Goal: Task Accomplishment & Management: Use online tool/utility

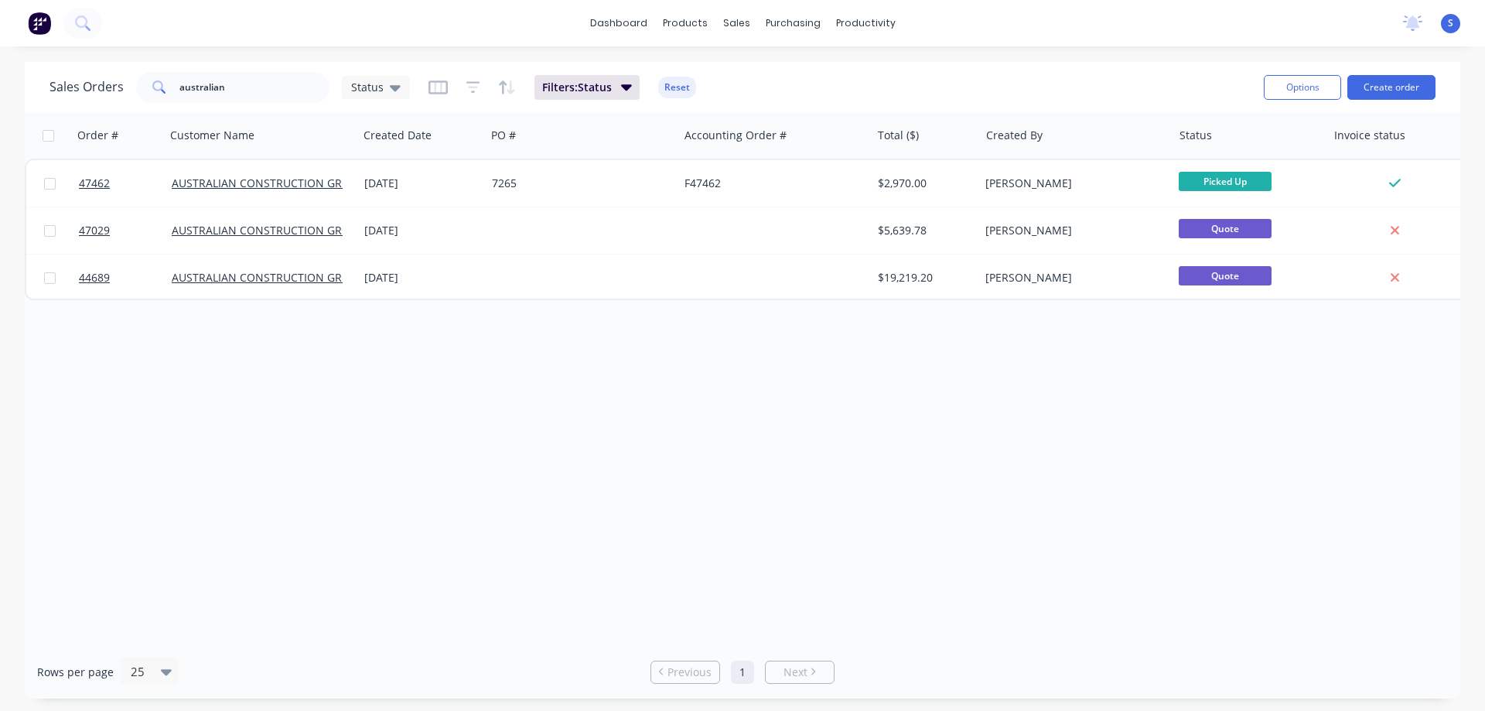
click at [412, 351] on div "Order # Customer Name Created Date PO # Accounting Order # Total ($) Created By…" at bounding box center [742, 378] width 1435 height 533
click at [257, 93] on input "australian" at bounding box center [254, 87] width 151 height 31
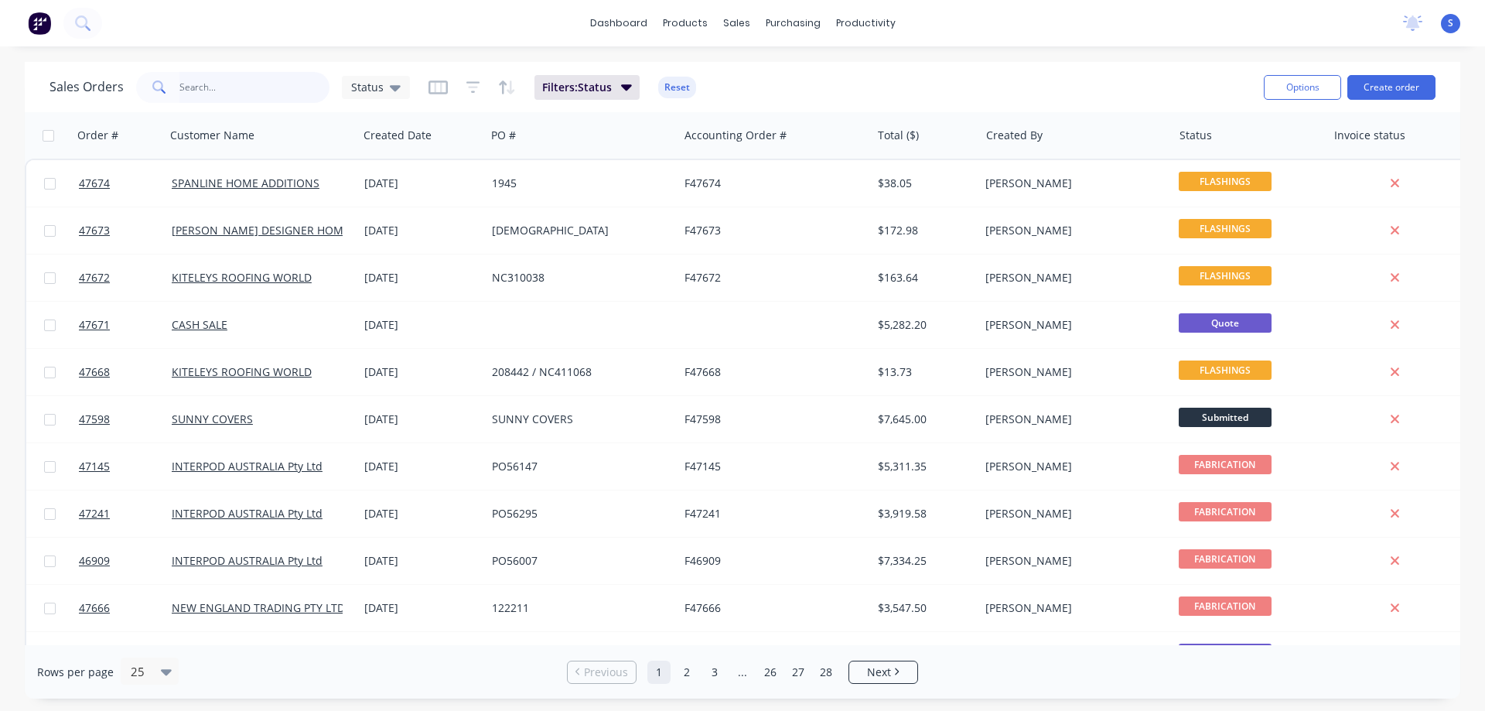
click at [268, 90] on input "text" at bounding box center [254, 87] width 151 height 31
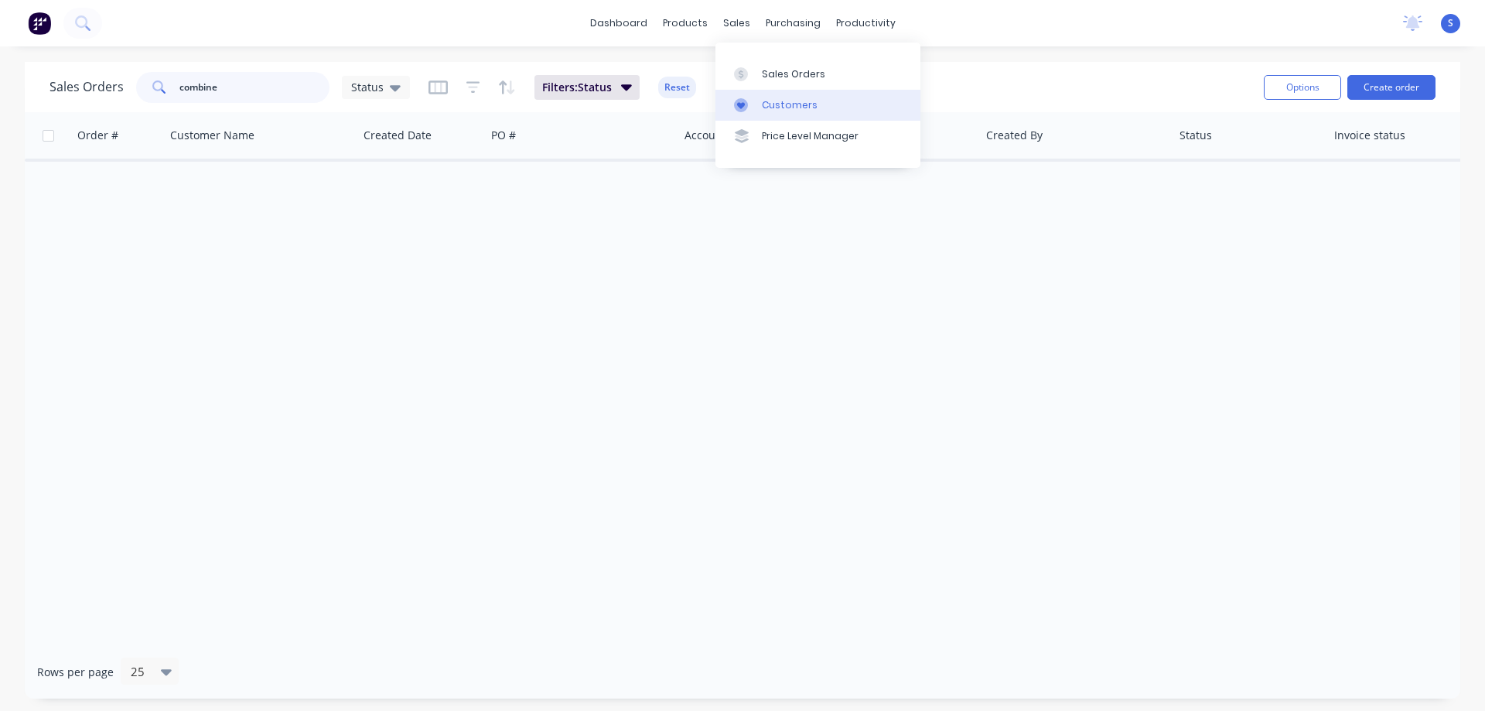
type input "combine"
click at [786, 104] on div "Customers" at bounding box center [790, 105] width 56 height 14
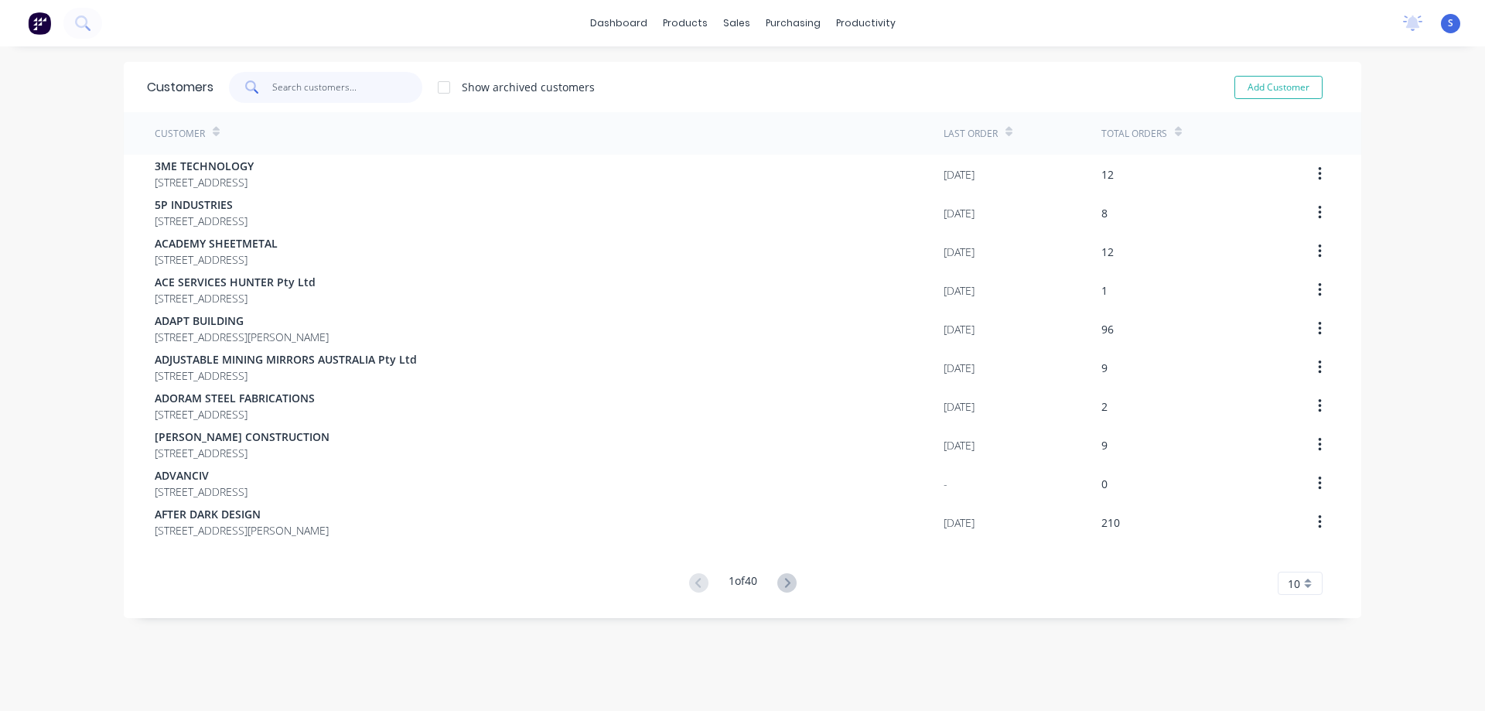
click at [319, 87] on input "text" at bounding box center [347, 87] width 151 height 31
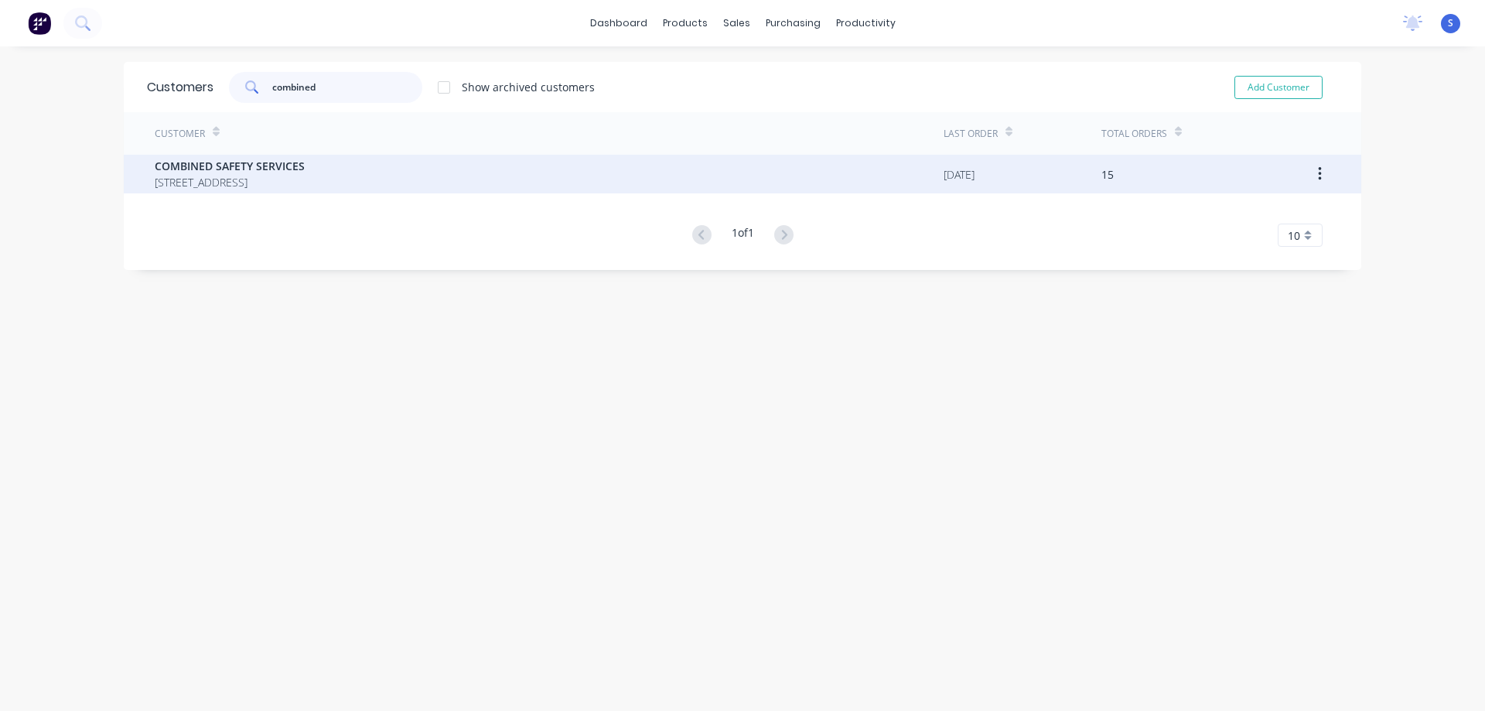
type input "combined"
click at [305, 179] on span "37 CRESCENT RD WARATAH New South Wales Australia 2298" at bounding box center [230, 182] width 150 height 16
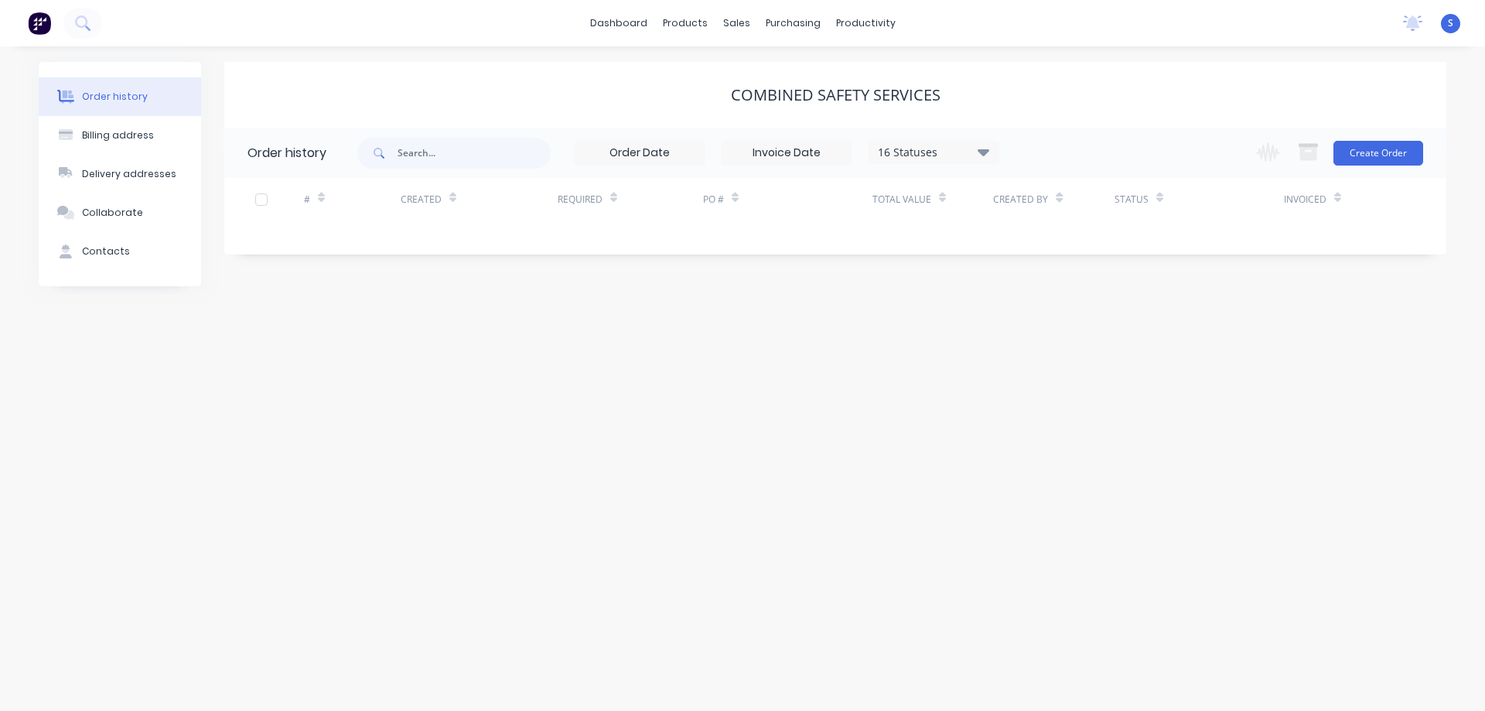
click at [975, 148] on div "16 Statuses" at bounding box center [933, 152] width 130 height 17
click at [1041, 373] on div "Archived" at bounding box center [964, 369] width 193 height 31
click at [1061, 361] on label at bounding box center [1061, 361] width 0 height 0
click at [1061, 373] on input "checkbox" at bounding box center [1067, 368] width 12 height 15
checkbox input "true"
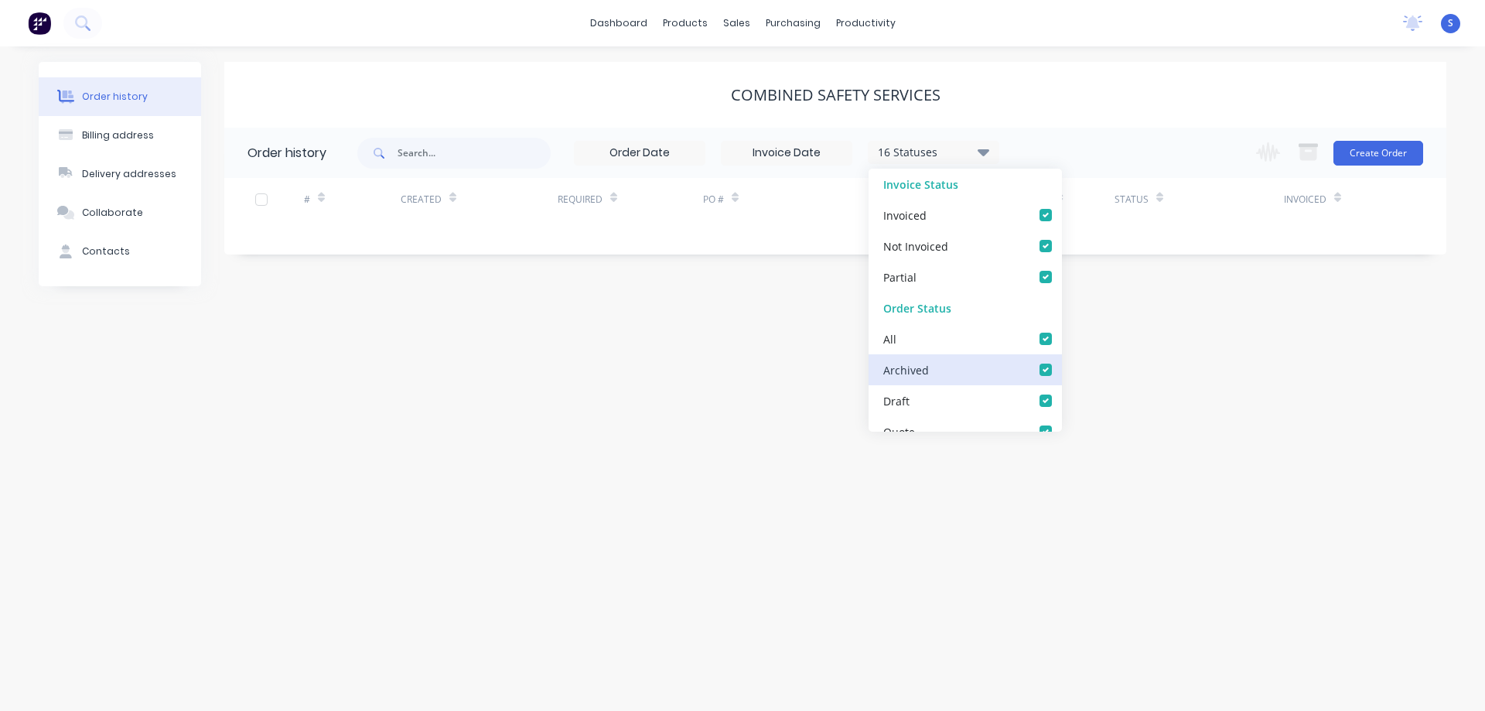
checkbox input "true"
click at [1084, 102] on div "COMBINED SAFETY SERVICES" at bounding box center [835, 95] width 1222 height 19
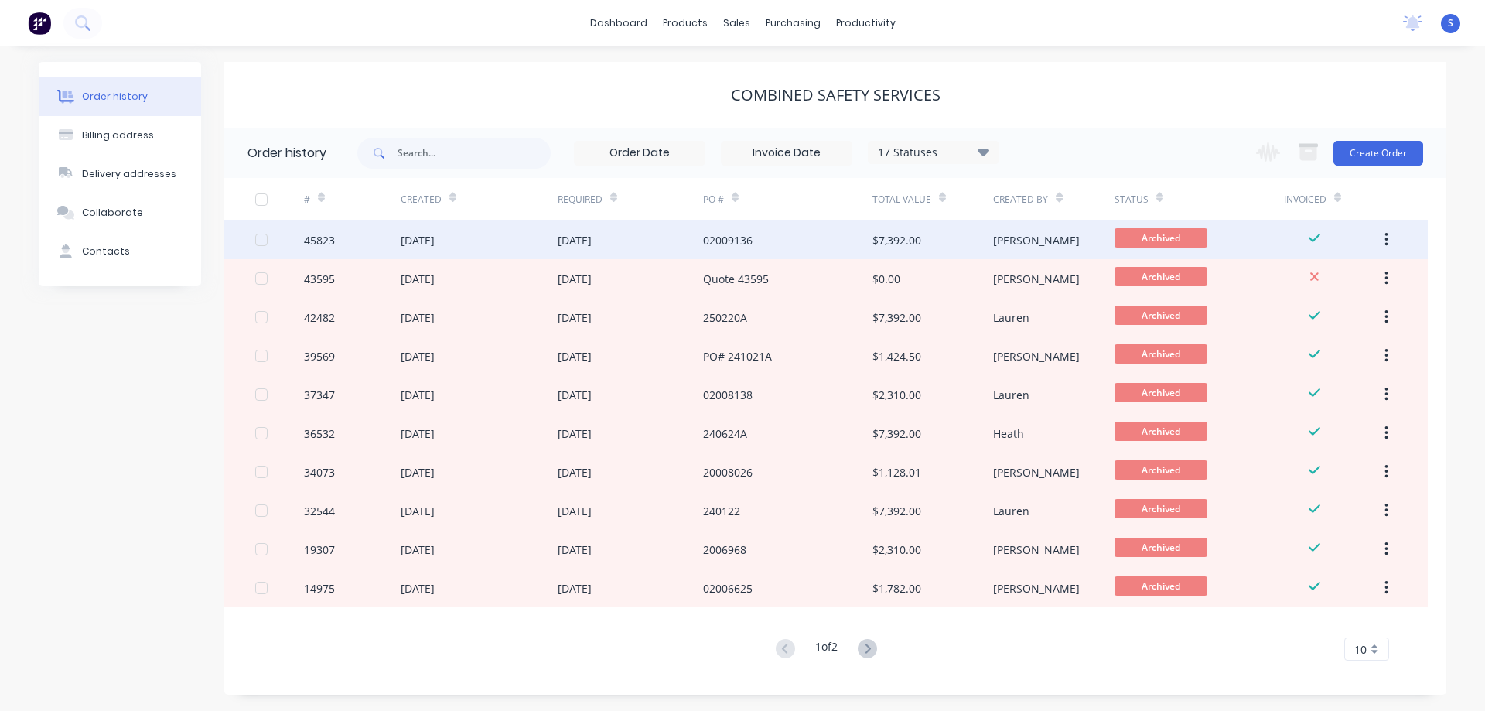
click at [757, 236] on div "02009136" at bounding box center [787, 239] width 169 height 39
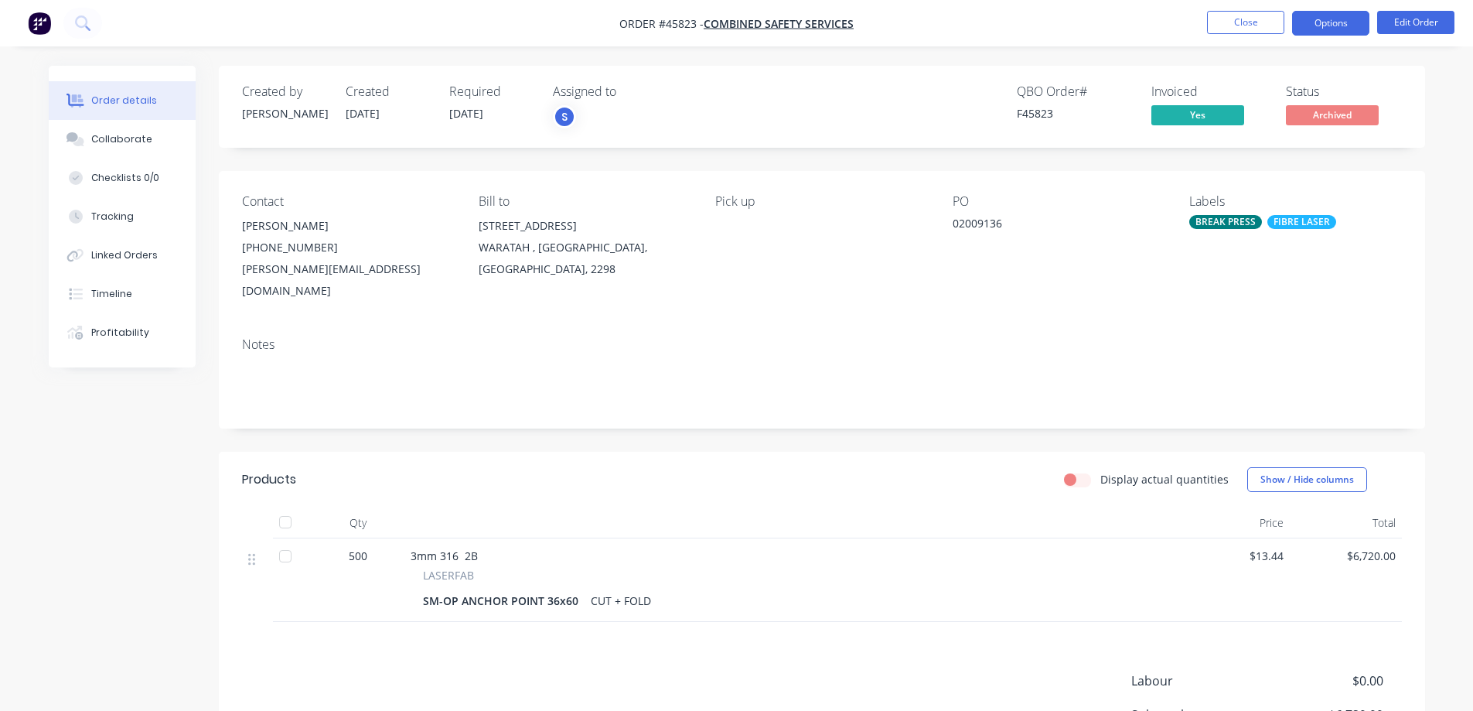
click at [1337, 29] on button "Options" at bounding box center [1330, 23] width 77 height 25
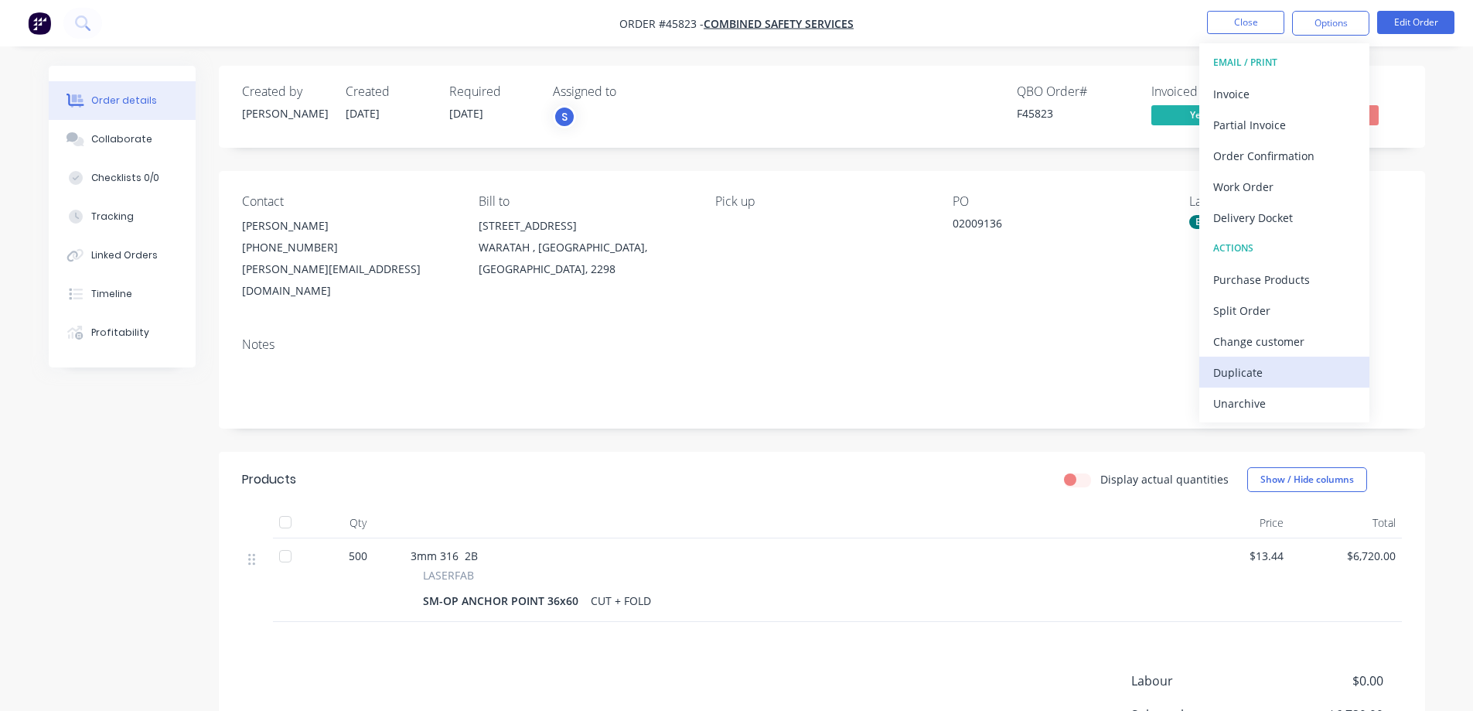
click at [1251, 367] on div "Duplicate" at bounding box center [1284, 372] width 142 height 22
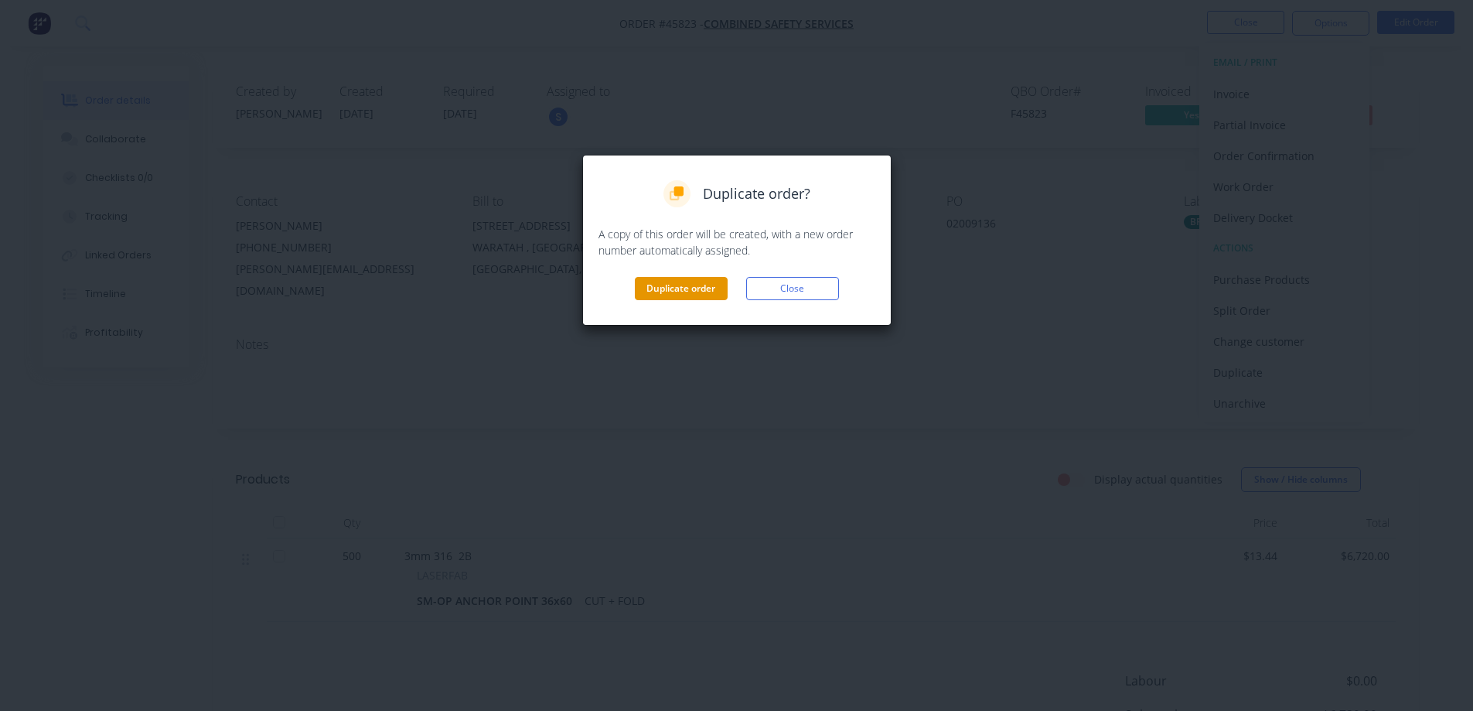
click at [694, 291] on button "Duplicate order" at bounding box center [681, 288] width 93 height 23
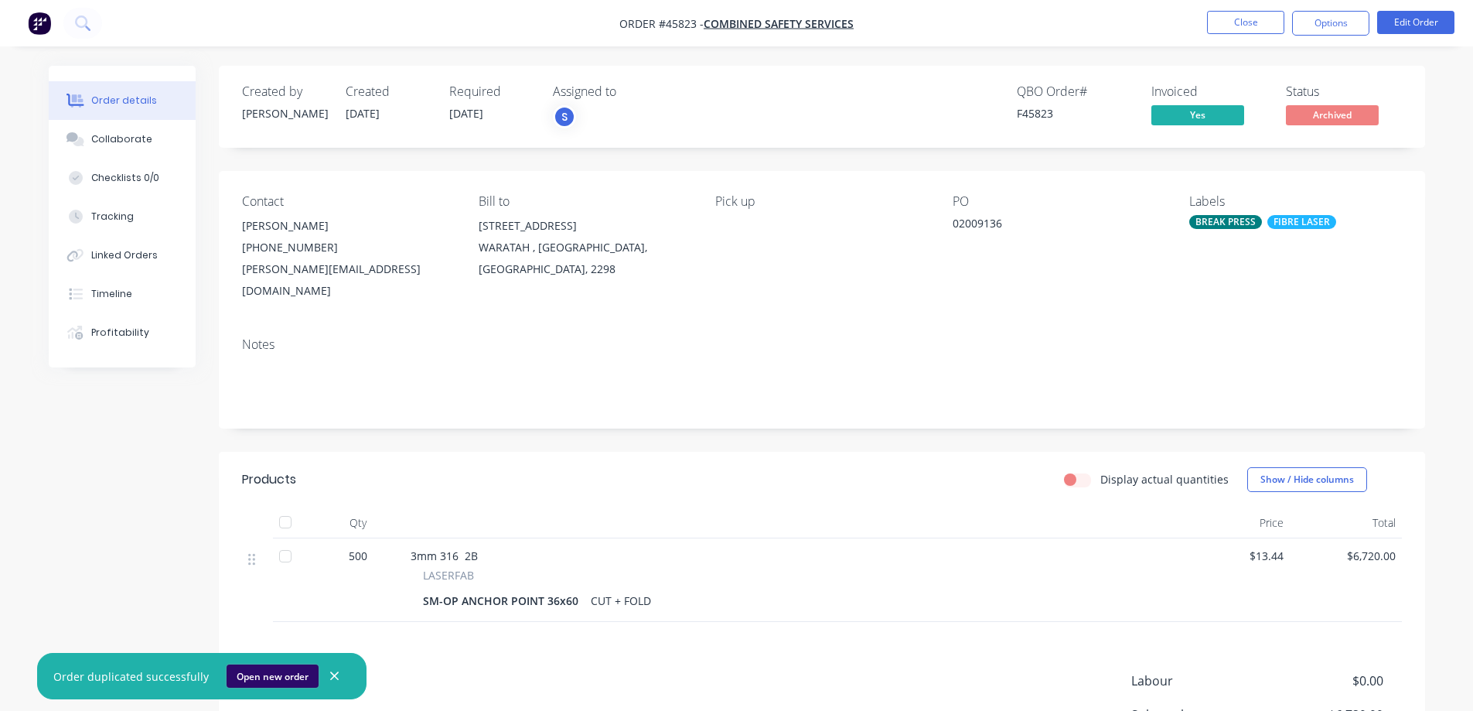
click at [270, 677] on button "Open new order" at bounding box center [273, 675] width 92 height 23
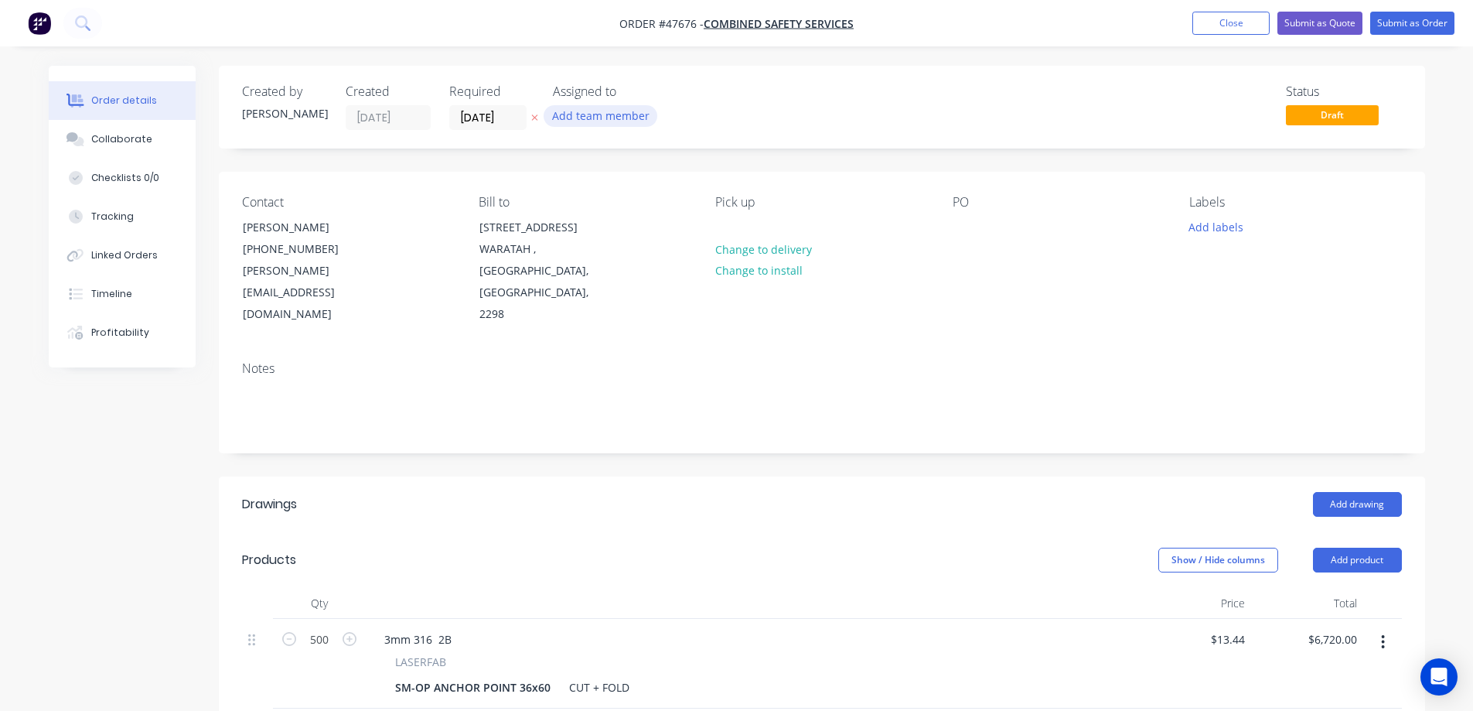
click at [609, 120] on button "Add team member" at bounding box center [601, 115] width 114 height 21
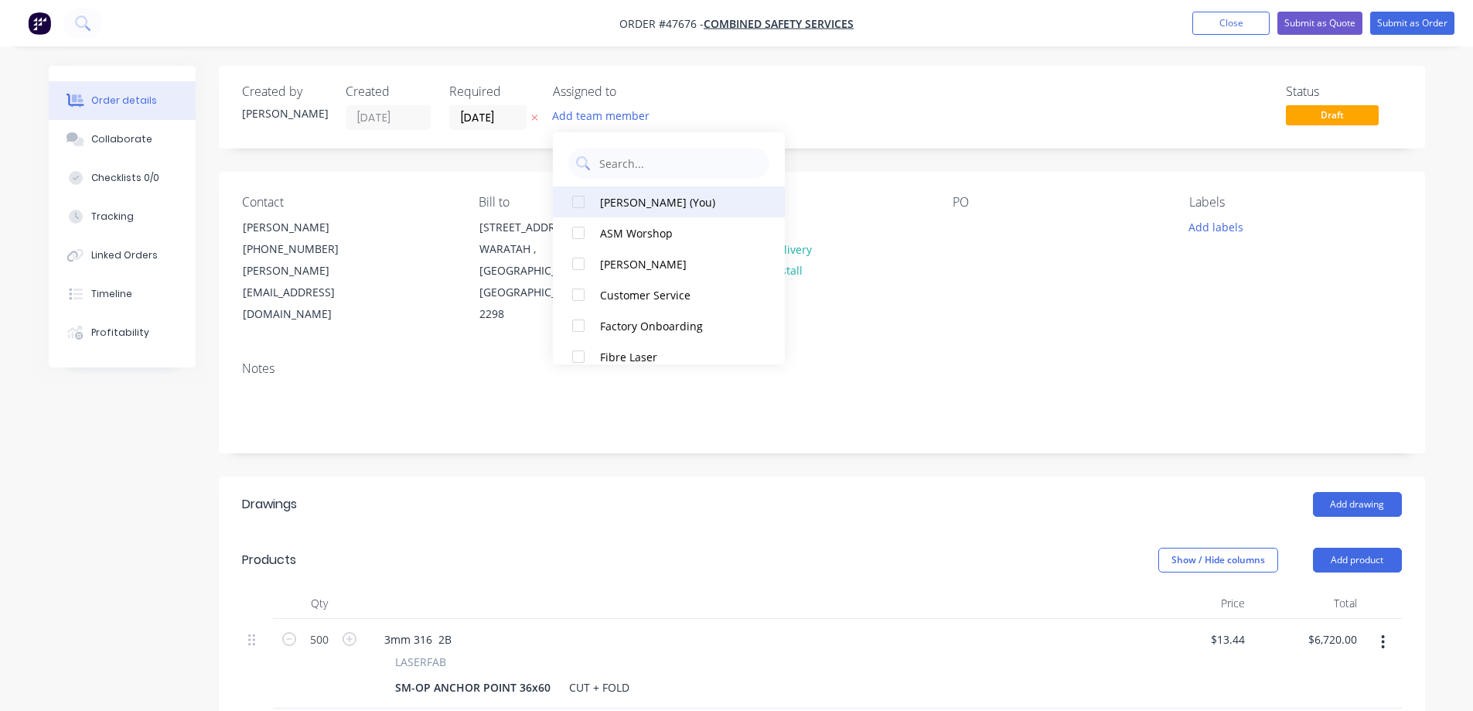
click at [587, 209] on div at bounding box center [578, 201] width 31 height 31
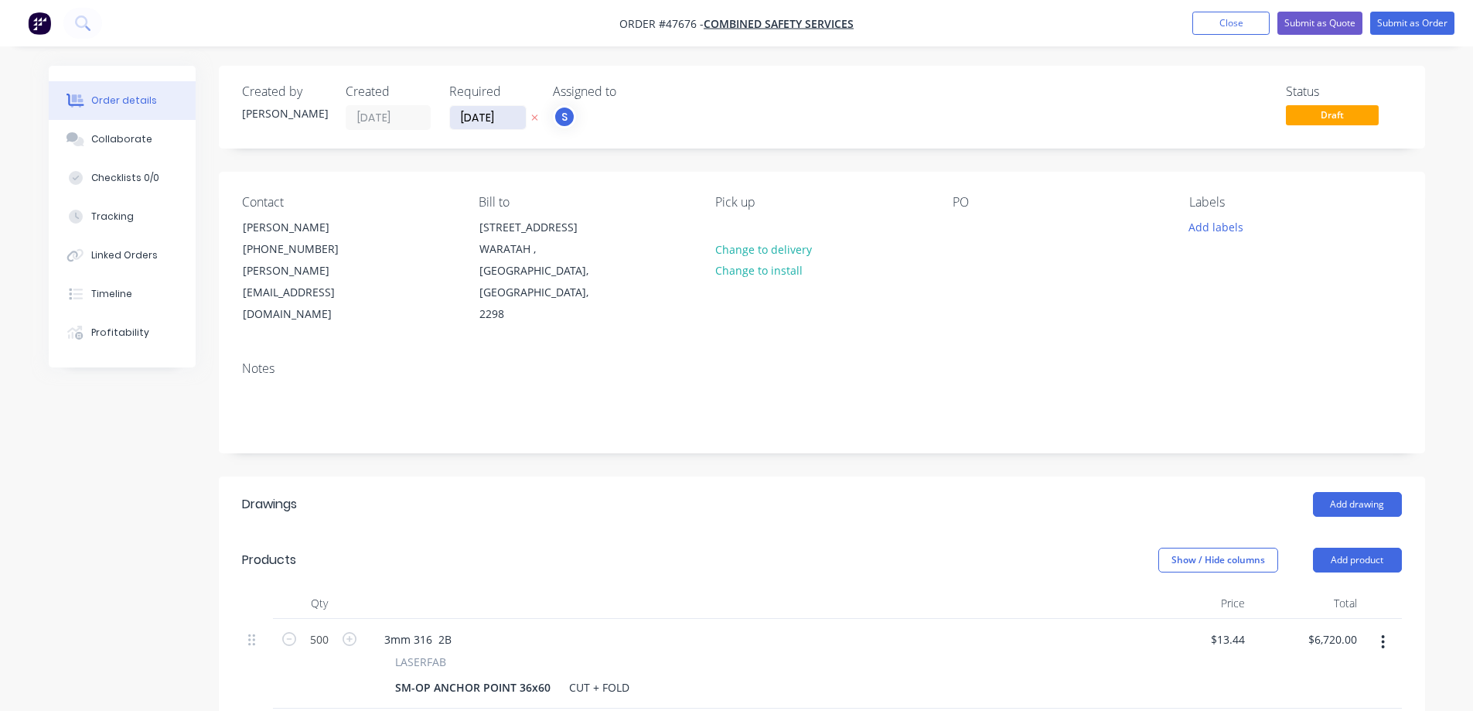
click at [517, 116] on input "[DATE]" at bounding box center [488, 117] width 76 height 23
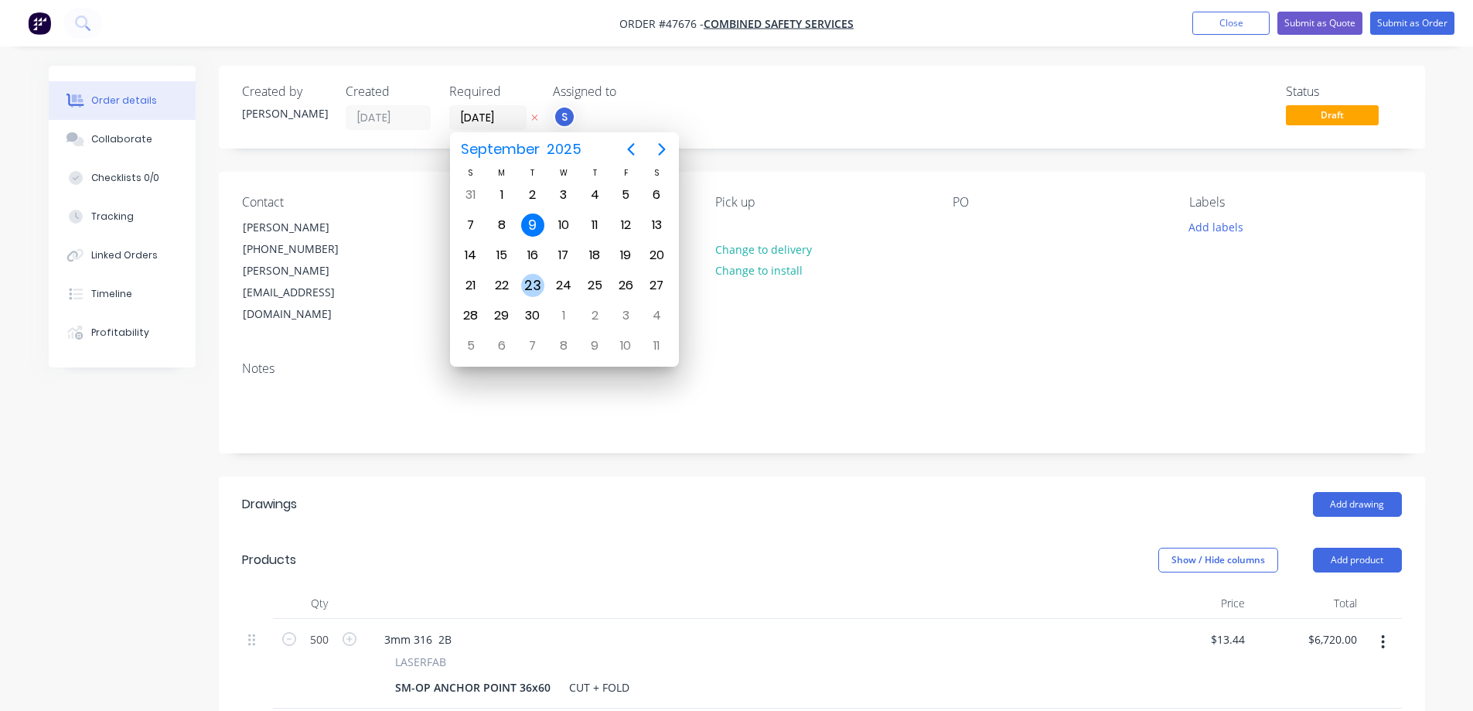
click at [537, 291] on div "23" at bounding box center [532, 285] width 23 height 23
type input "[DATE]"
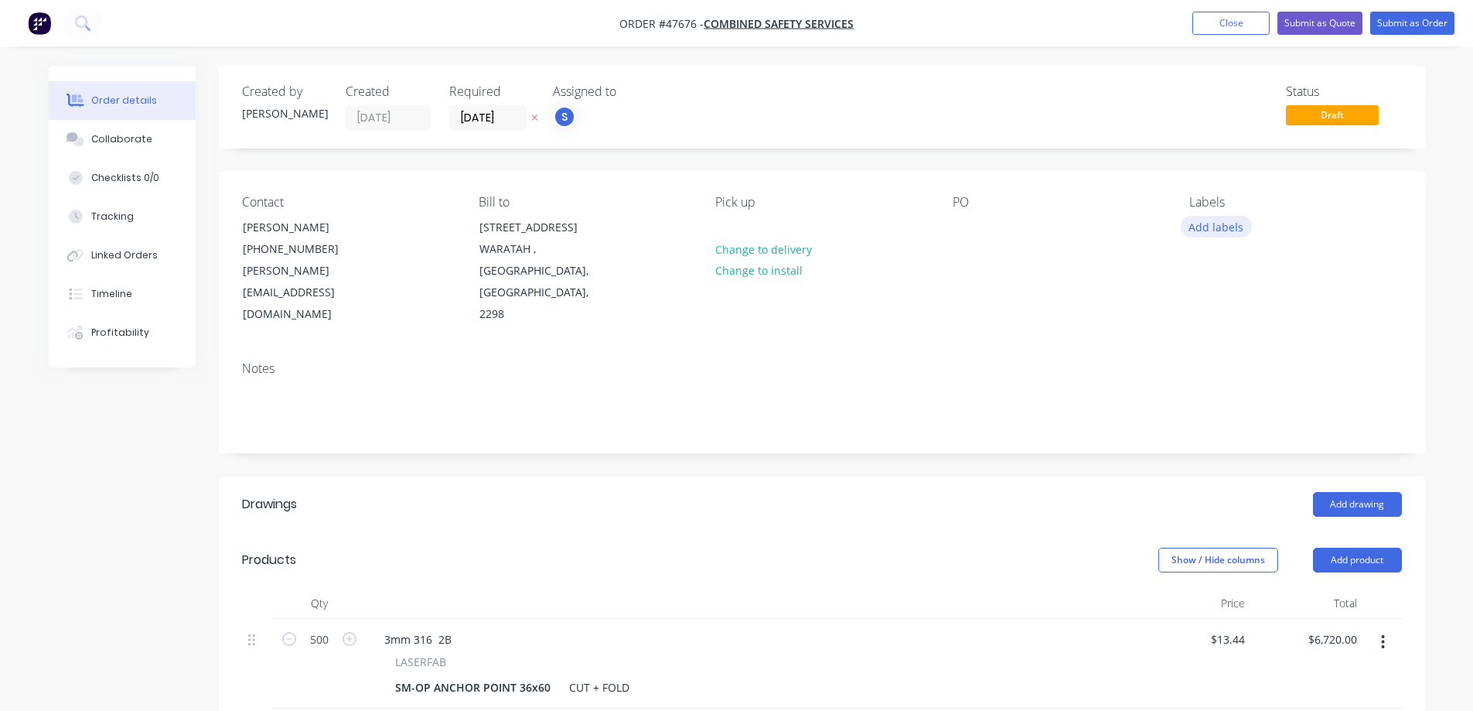
click at [1217, 221] on button "Add labels" at bounding box center [1216, 226] width 71 height 21
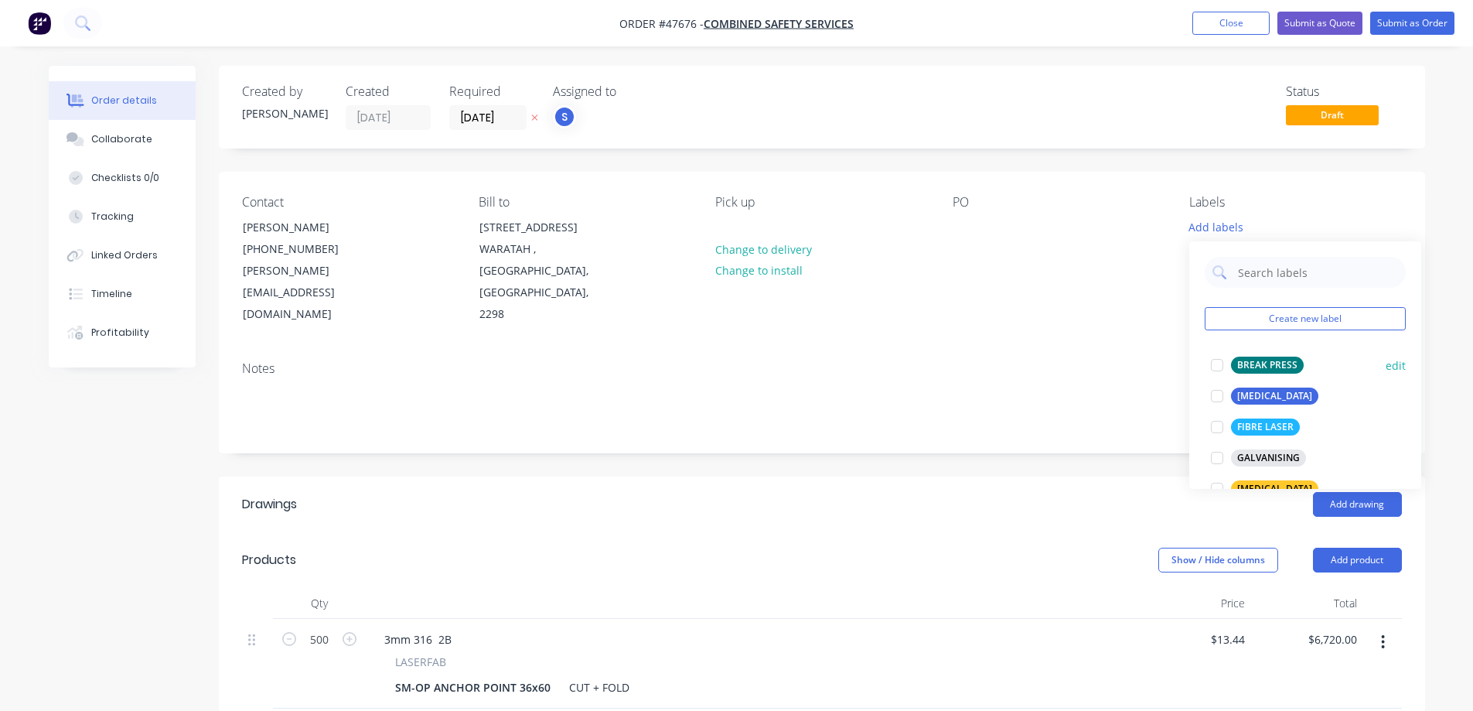
click at [1217, 361] on div at bounding box center [1217, 365] width 31 height 31
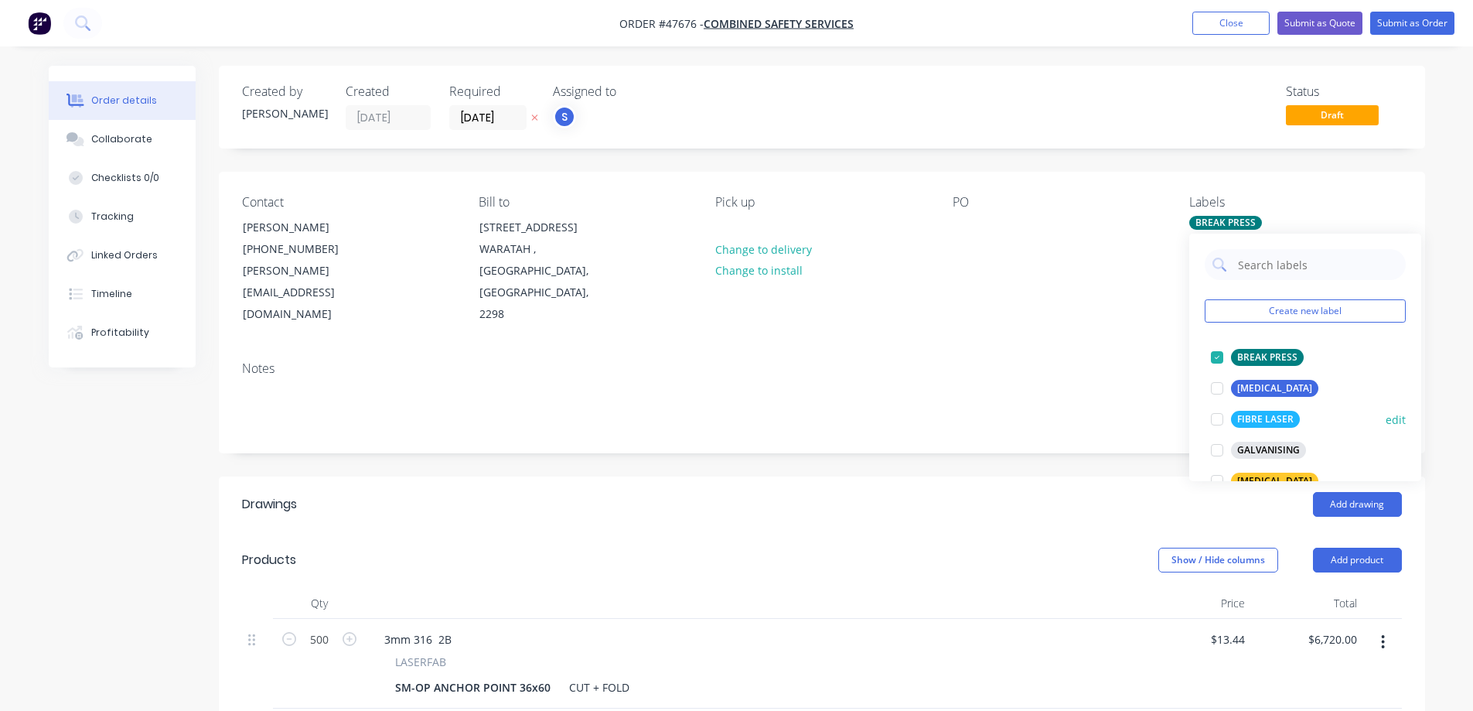
click at [1215, 421] on div at bounding box center [1217, 419] width 31 height 31
click at [848, 414] on div "Created by [PERSON_NAME] Created [DATE] Required [DATE] Assigned to S Status Dr…" at bounding box center [822, 581] width 1206 height 1030
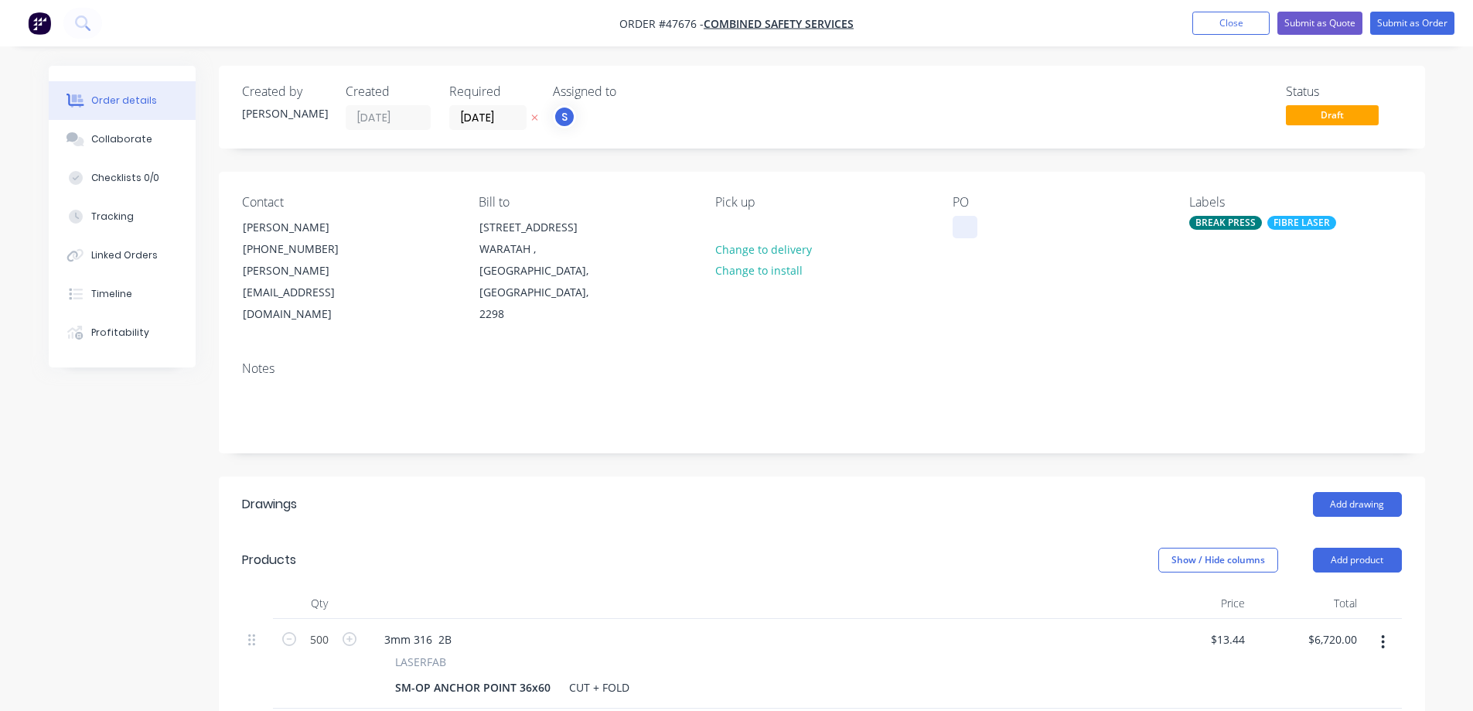
click at [968, 228] on div at bounding box center [965, 227] width 25 height 22
click at [960, 233] on div at bounding box center [965, 227] width 25 height 22
paste div
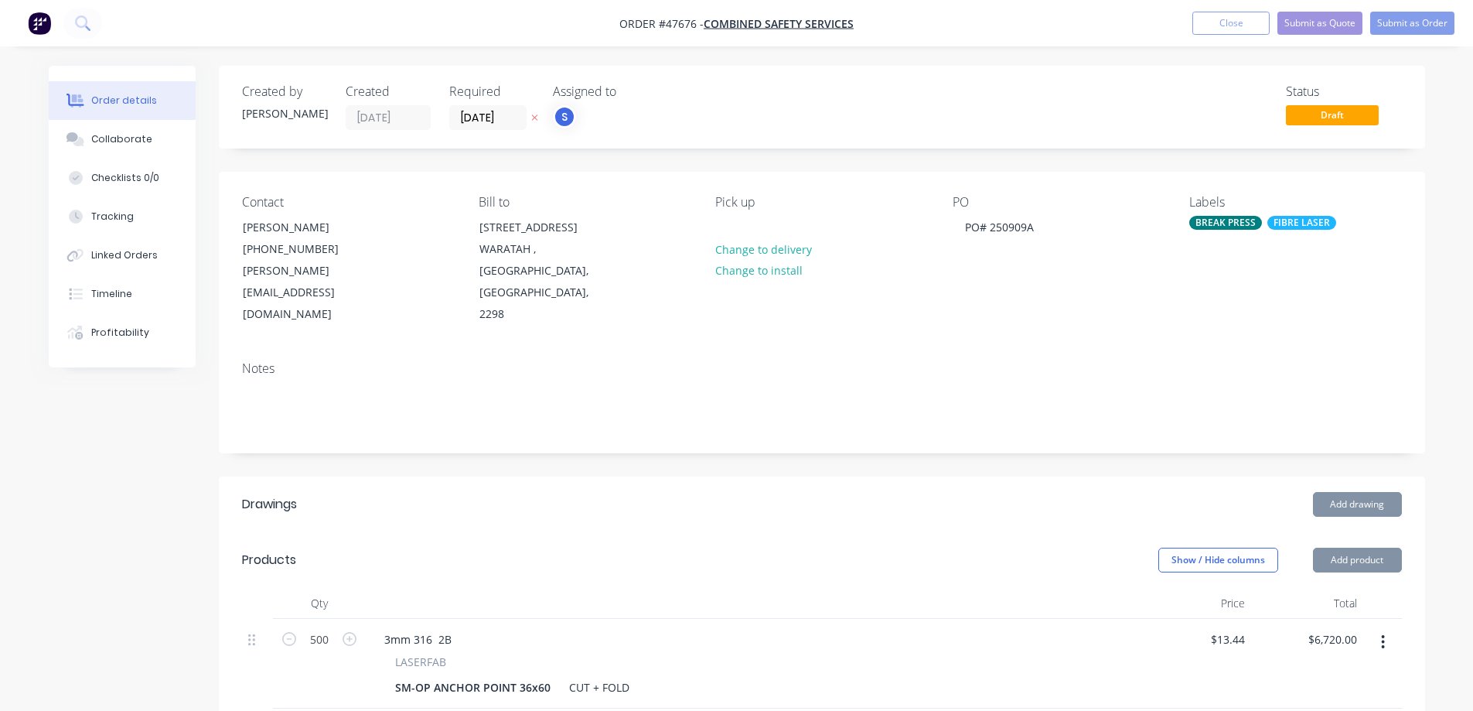
click at [551, 676] on div "SM-OP ANCHOR POINT 36x60" at bounding box center [473, 687] width 168 height 22
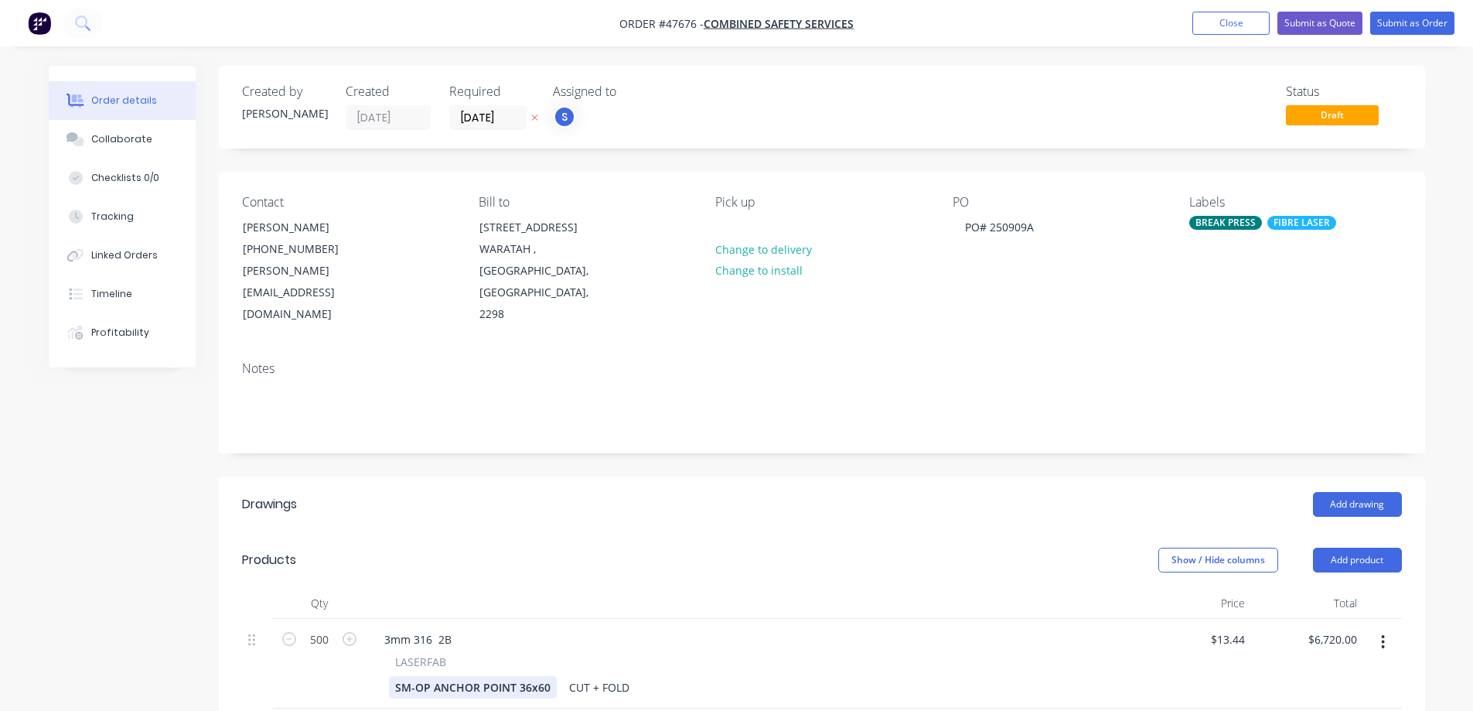
click at [546, 676] on div "SM-OP ANCHOR POINT 36x60" at bounding box center [473, 687] width 168 height 22
click at [117, 555] on div "Created by [PERSON_NAME] Created [DATE] Required [DATE] Assigned to S Status Dr…" at bounding box center [737, 600] width 1377 height 1069
click at [1407, 26] on button "Submit as Order" at bounding box center [1412, 23] width 84 height 23
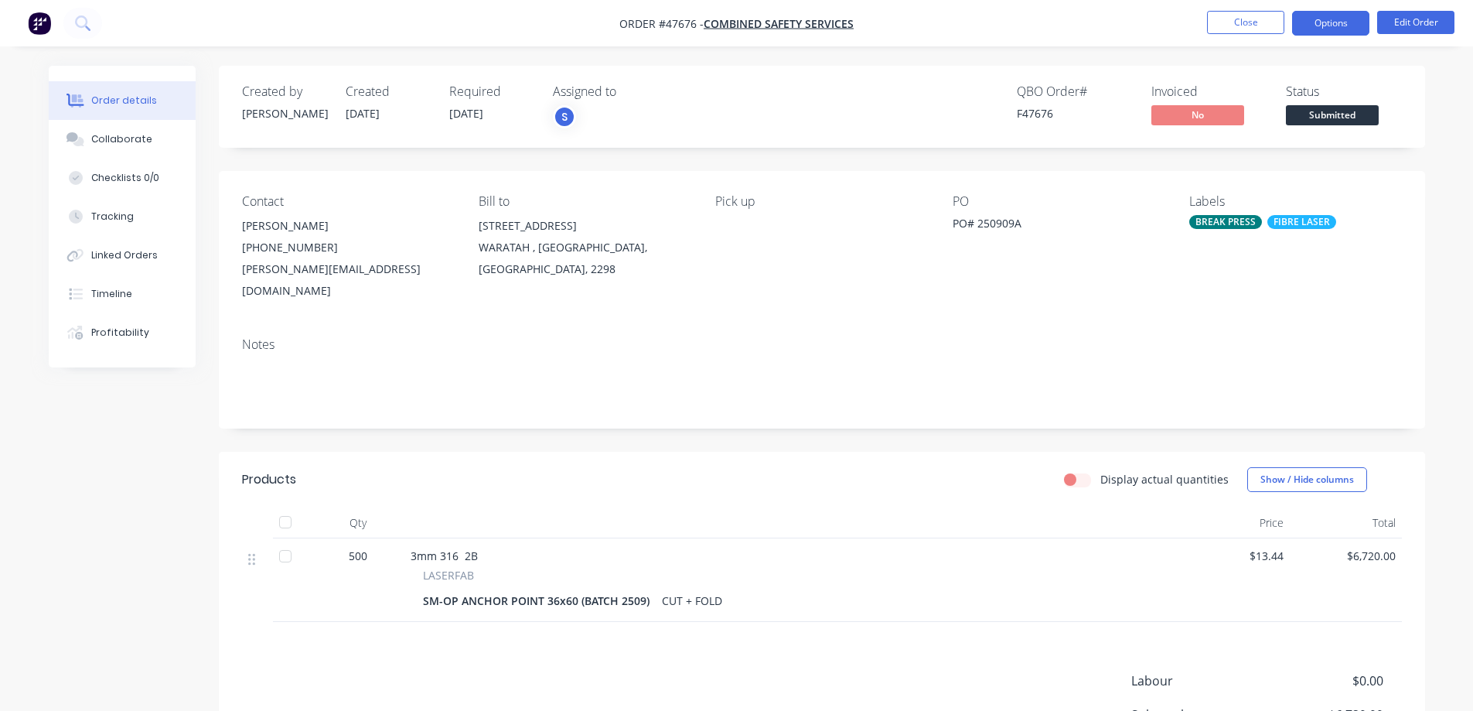
click at [1344, 32] on button "Options" at bounding box center [1330, 23] width 77 height 25
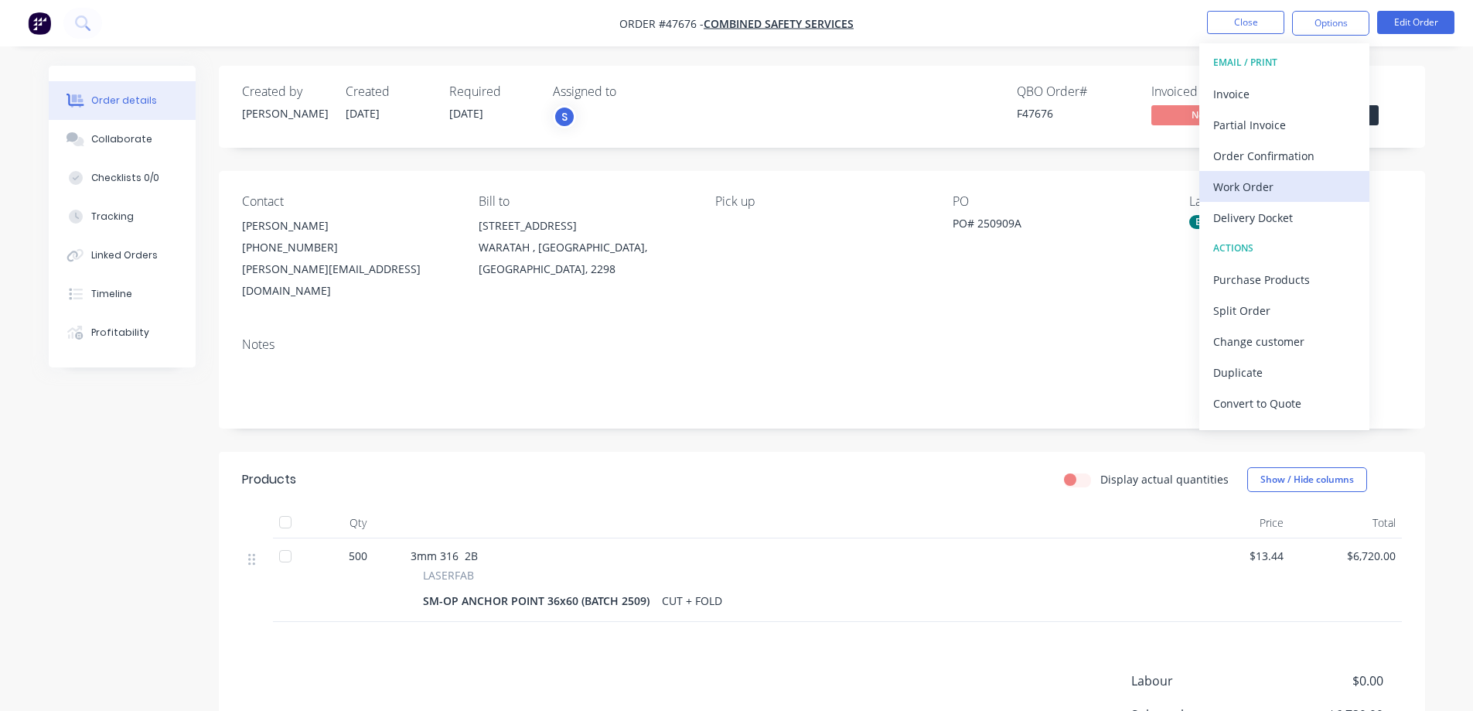
click at [1249, 185] on div "Work Order" at bounding box center [1284, 187] width 142 height 22
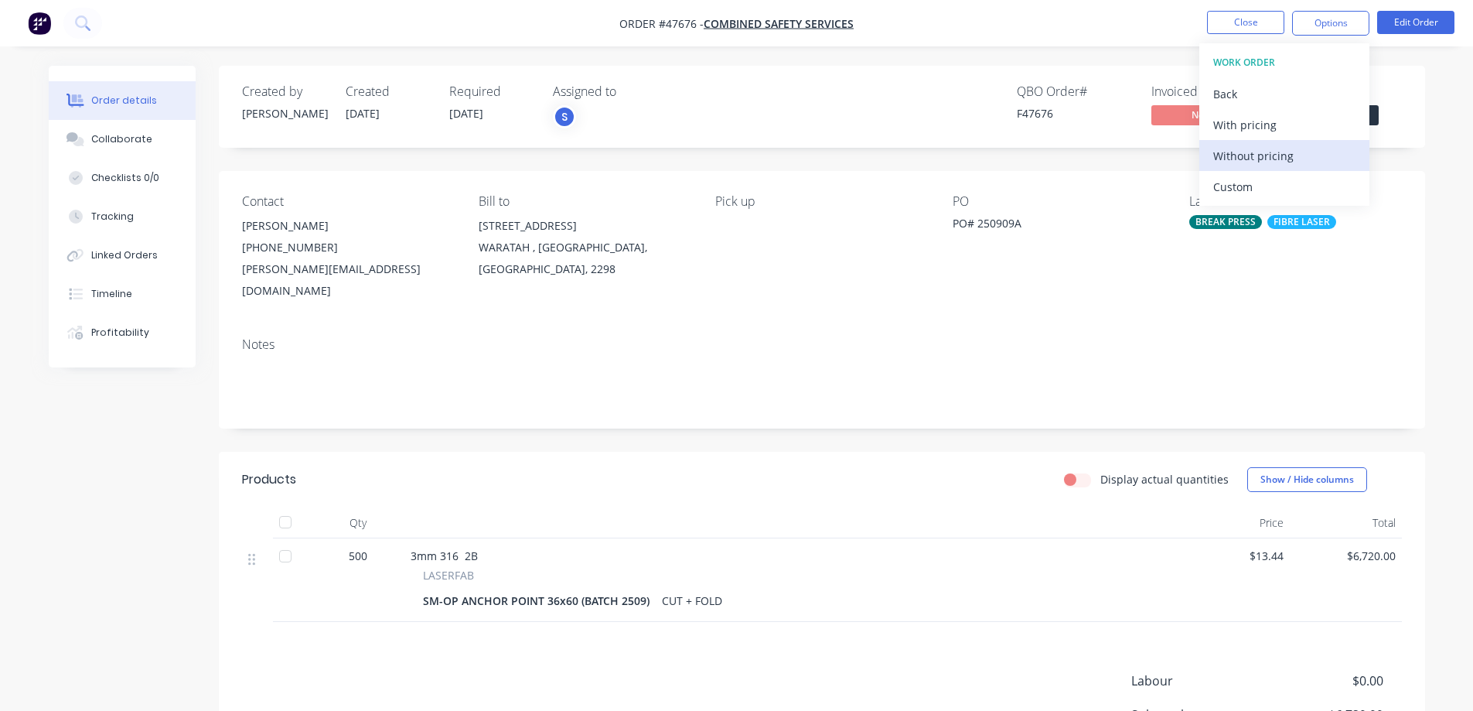
click at [1226, 156] on div "Without pricing" at bounding box center [1284, 156] width 142 height 22
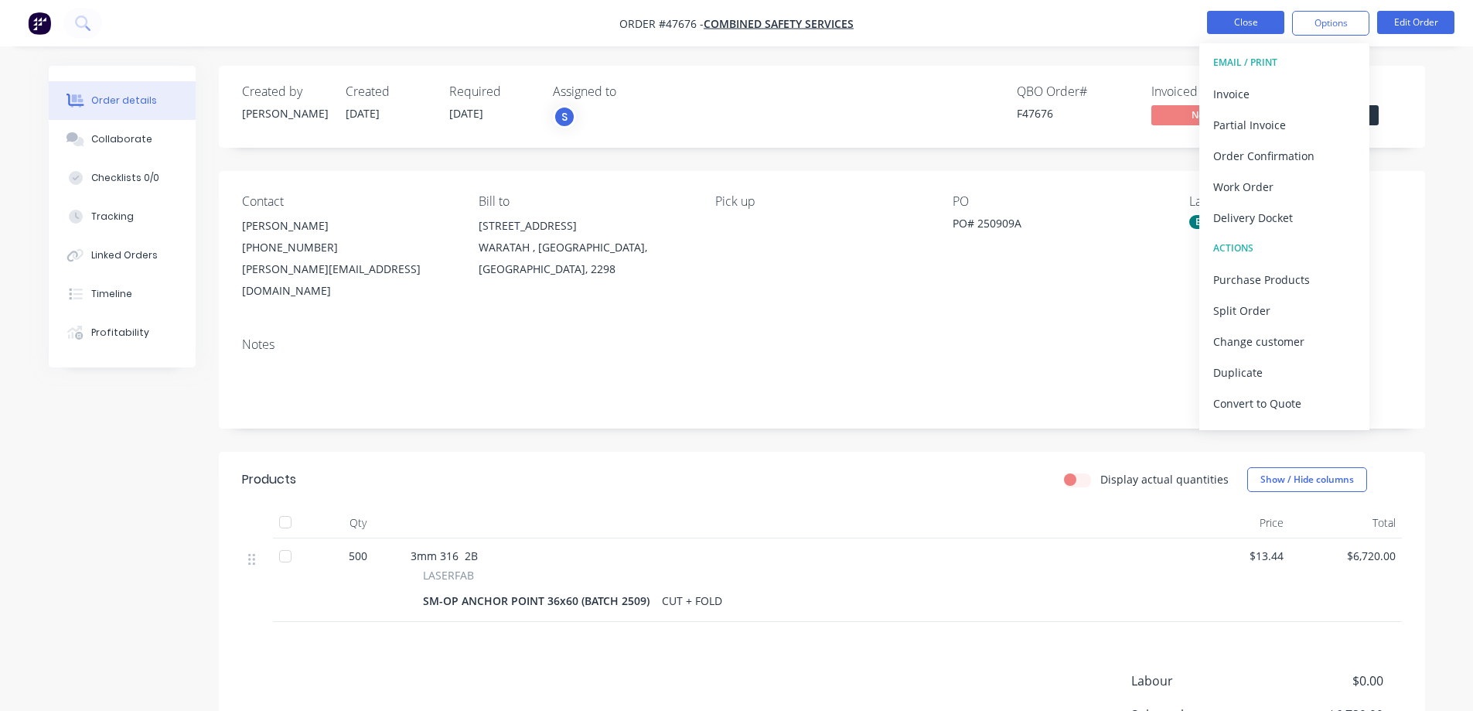
click at [1236, 24] on button "Close" at bounding box center [1245, 22] width 77 height 23
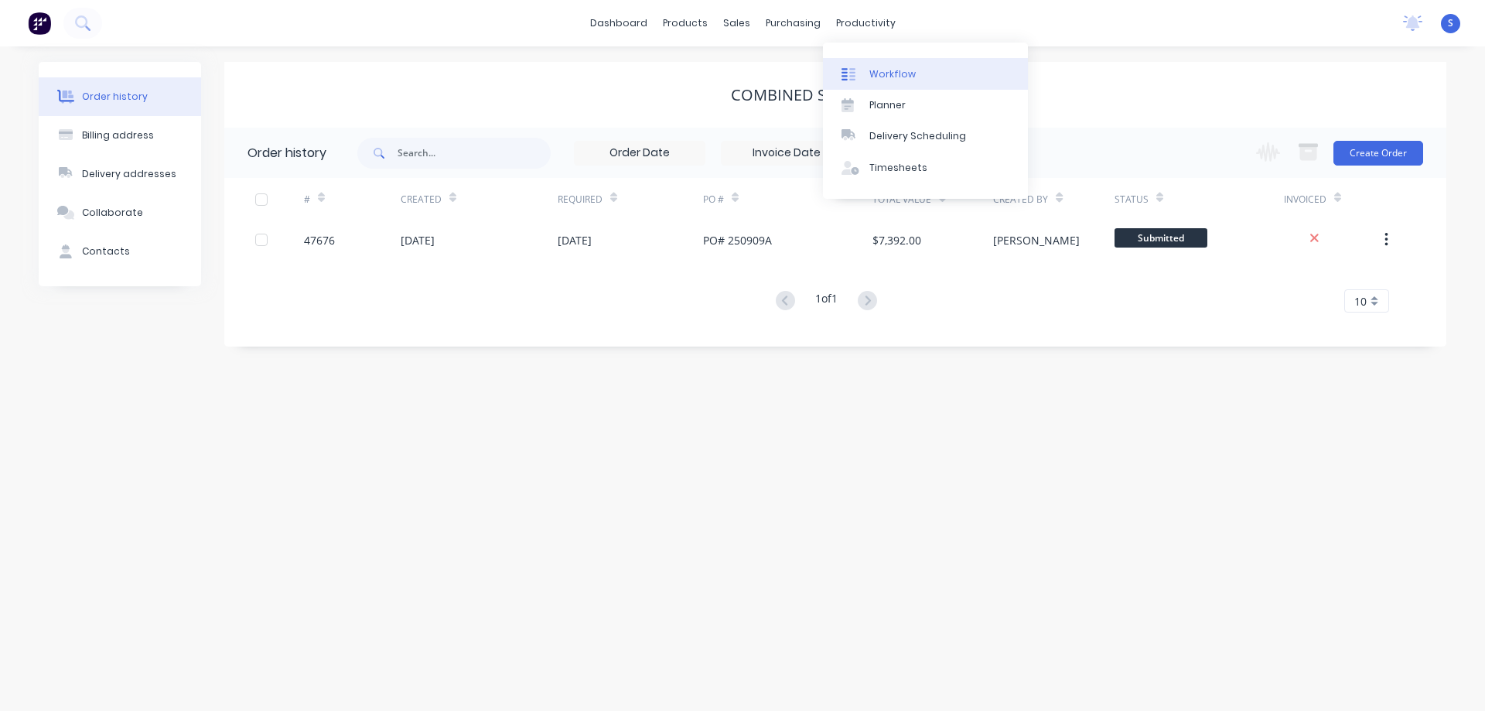
click at [879, 79] on div "Workflow" at bounding box center [892, 74] width 46 height 14
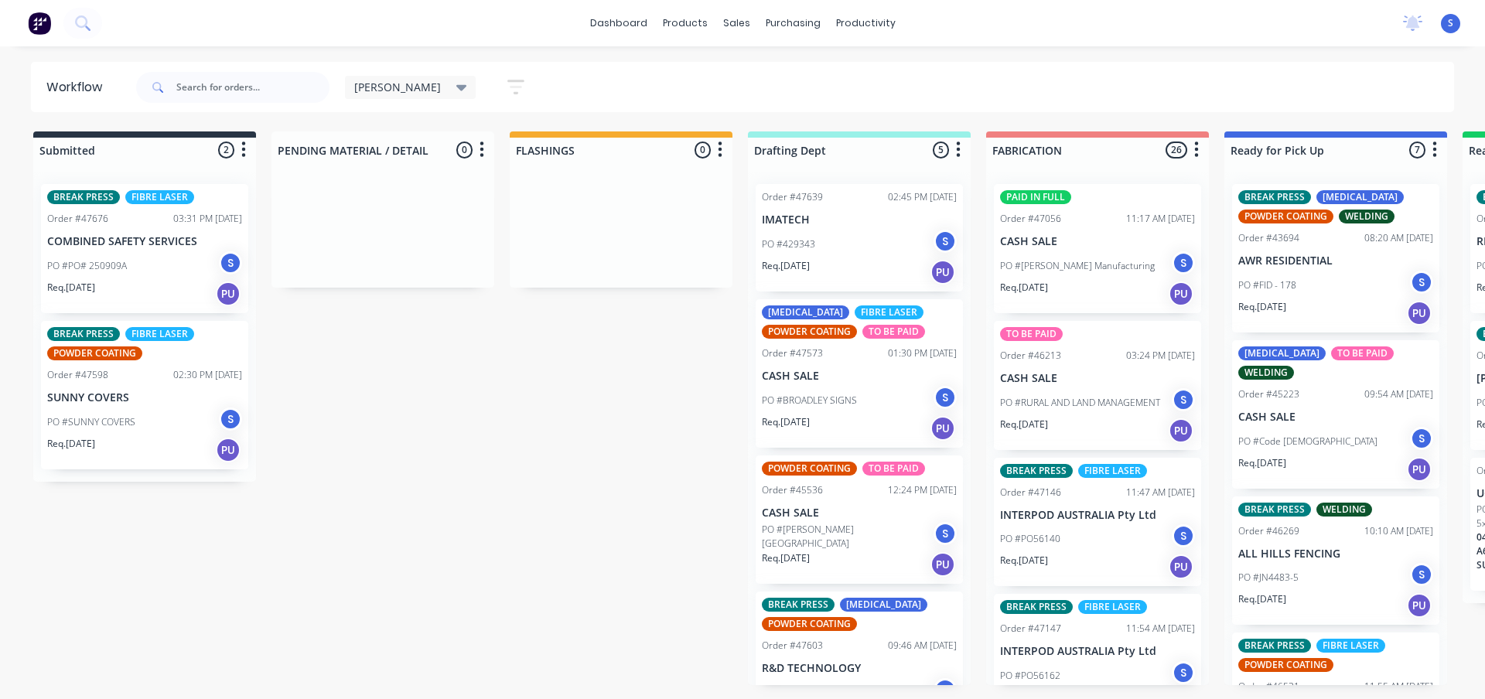
click at [387, 84] on div "[PERSON_NAME]" at bounding box center [410, 87] width 113 height 14
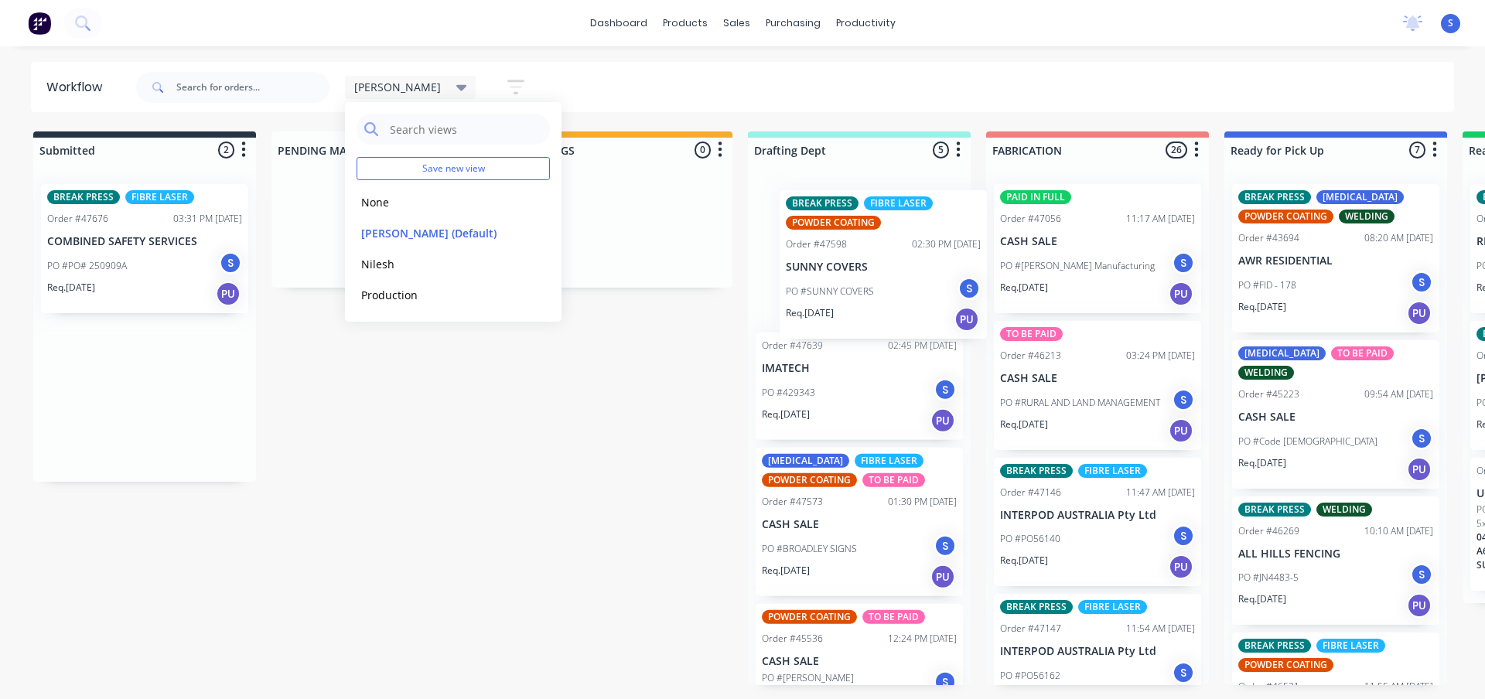
drag, startPoint x: 217, startPoint y: 405, endPoint x: 800, endPoint y: 248, distance: 603.1
click at [800, 248] on div "Submitted 2 Sort By Created date Required date Order number Customer name Most …" at bounding box center [1277, 408] width 2579 height 554
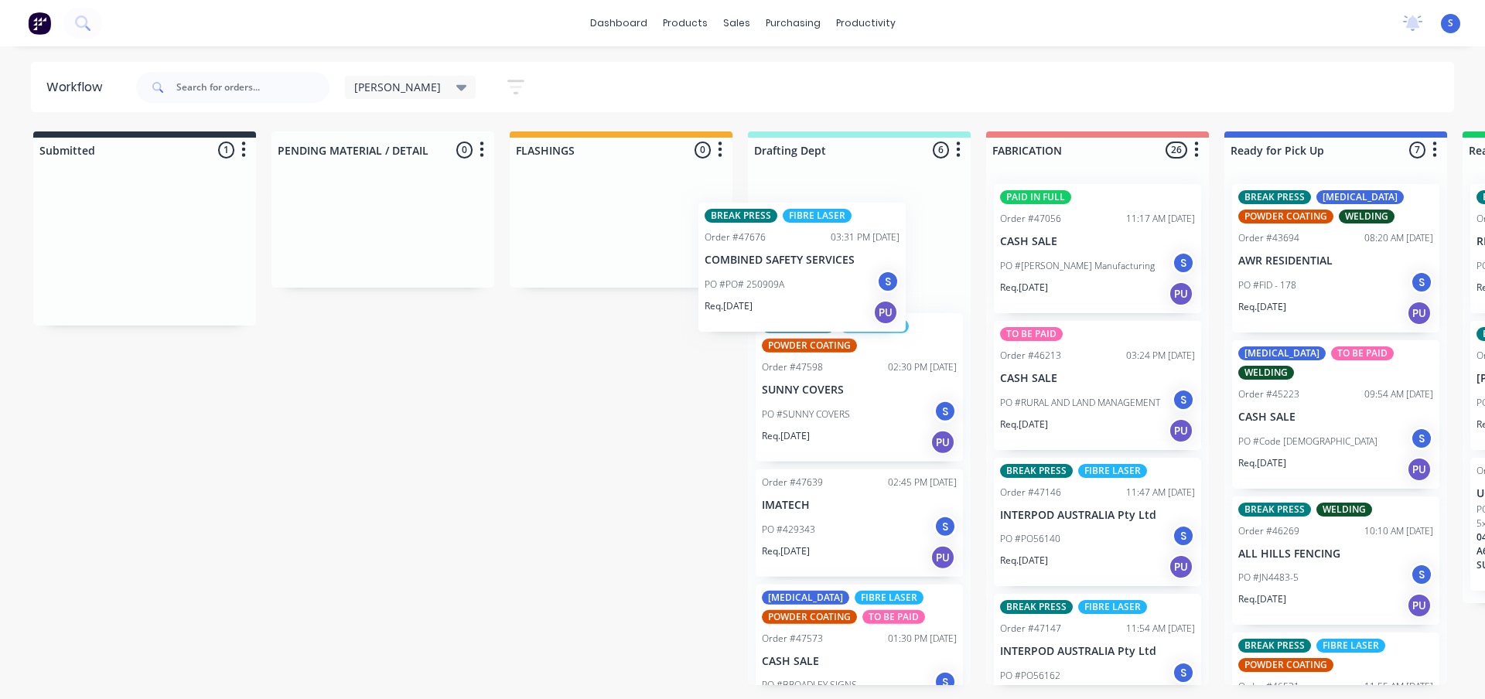
drag, startPoint x: 101, startPoint y: 251, endPoint x: 788, endPoint y: 273, distance: 687.8
click at [788, 273] on div "Submitted 1 Sort By Created date Required date Order number Customer name Most …" at bounding box center [1277, 408] width 2579 height 554
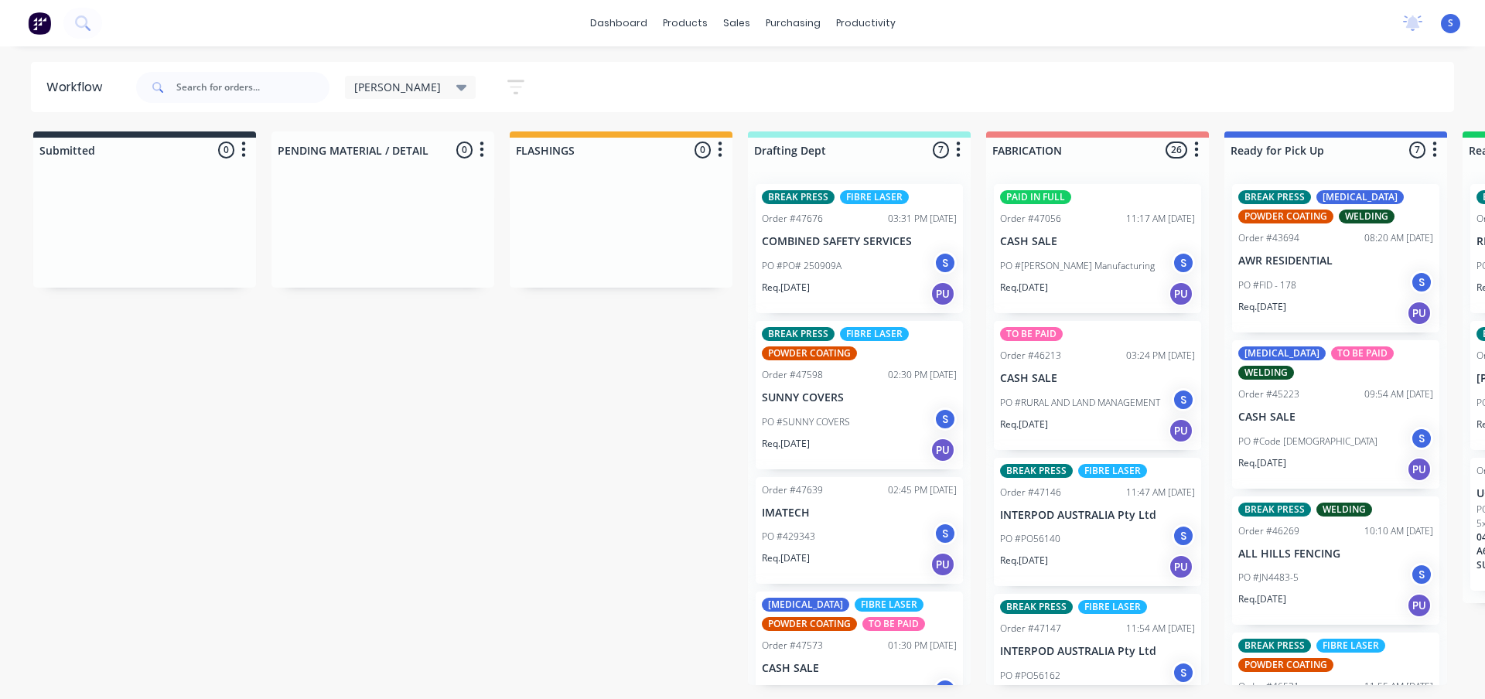
click at [379, 83] on span "[PERSON_NAME]" at bounding box center [397, 87] width 87 height 16
click at [390, 203] on button "None" at bounding box center [438, 202] width 165 height 18
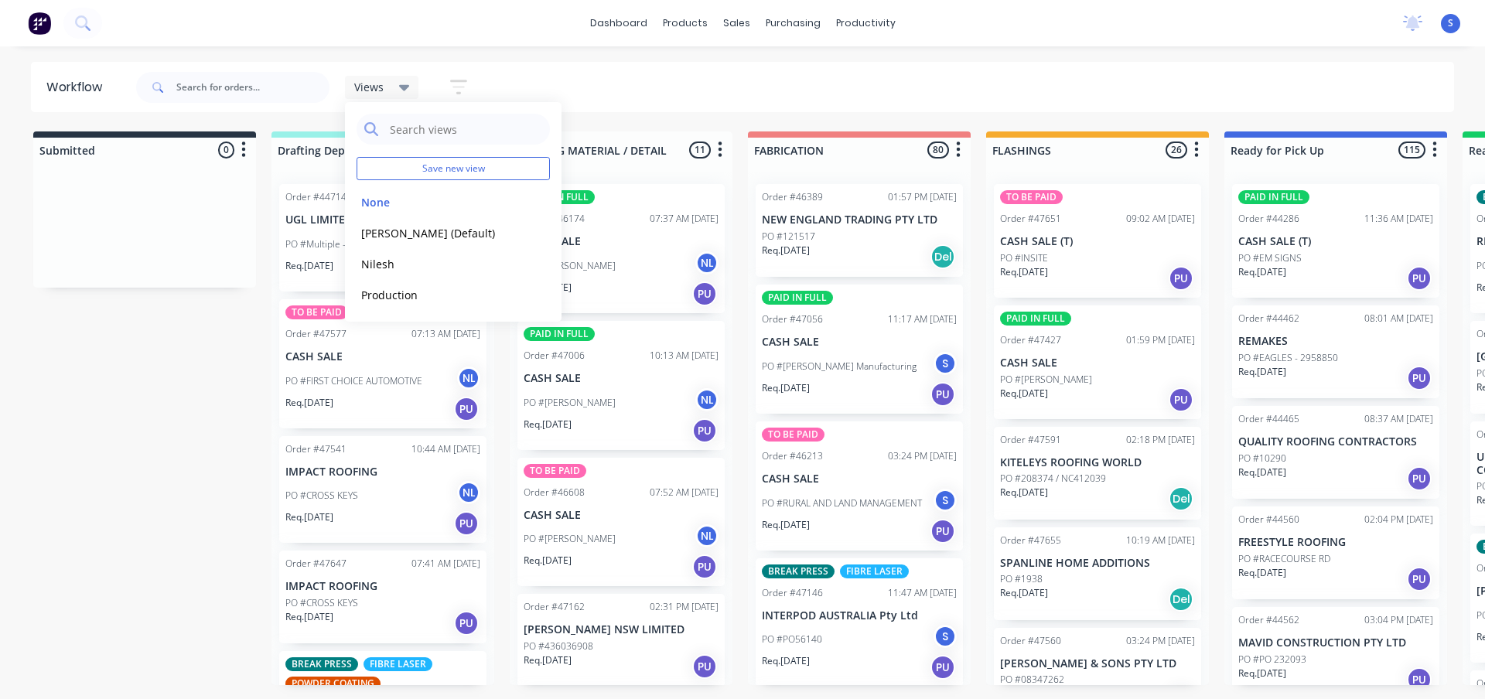
click at [158, 399] on div "Submitted 0 Sort By Created date Required date Order number Customer name Most …" at bounding box center [1277, 408] width 2579 height 554
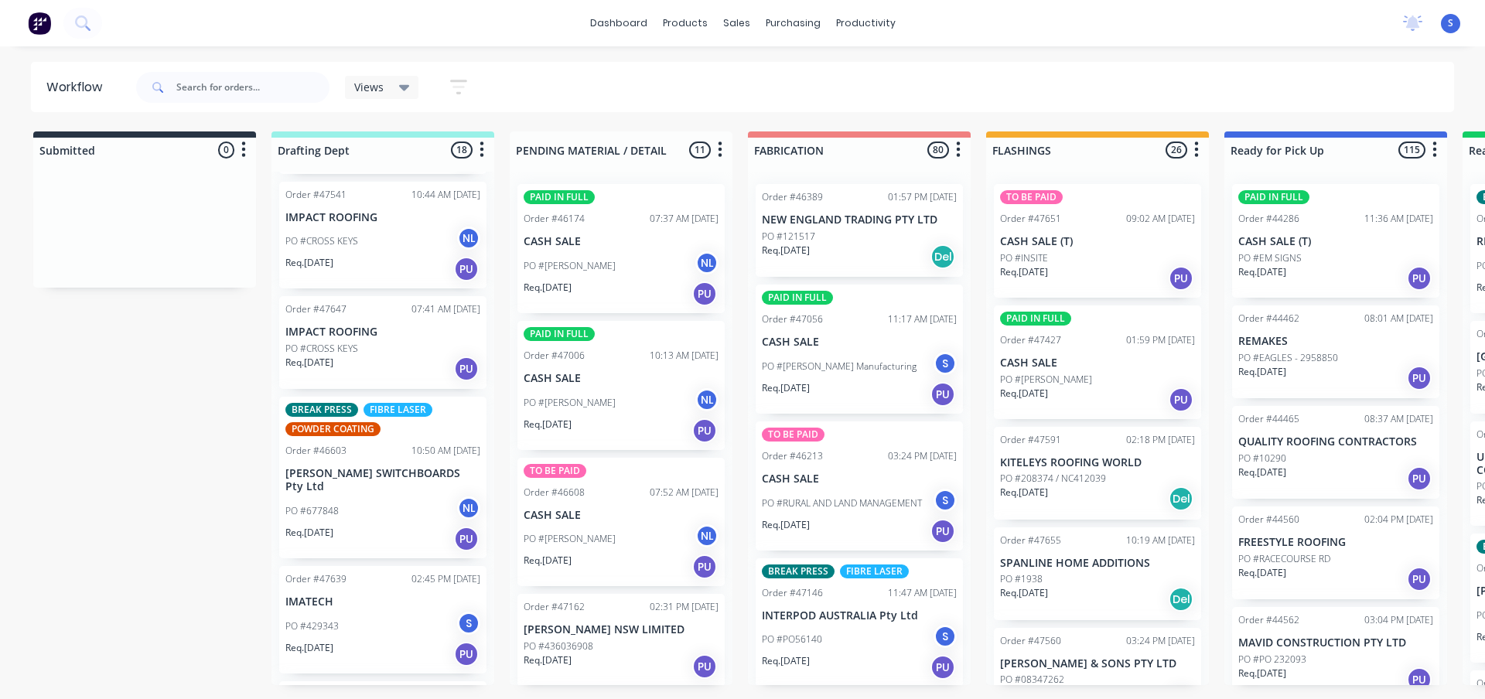
scroll to position [309, 0]
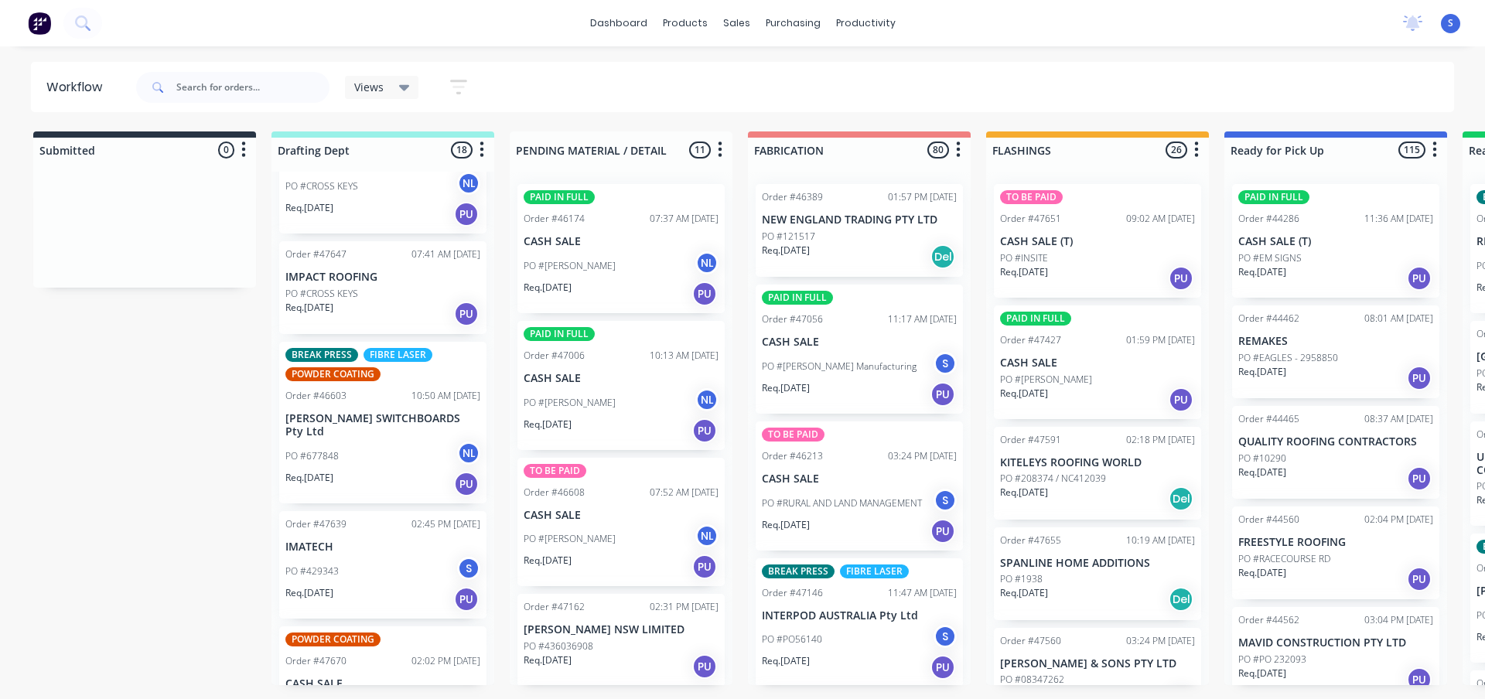
click at [376, 471] on div "Req. [DATE] PU" at bounding box center [382, 484] width 195 height 26
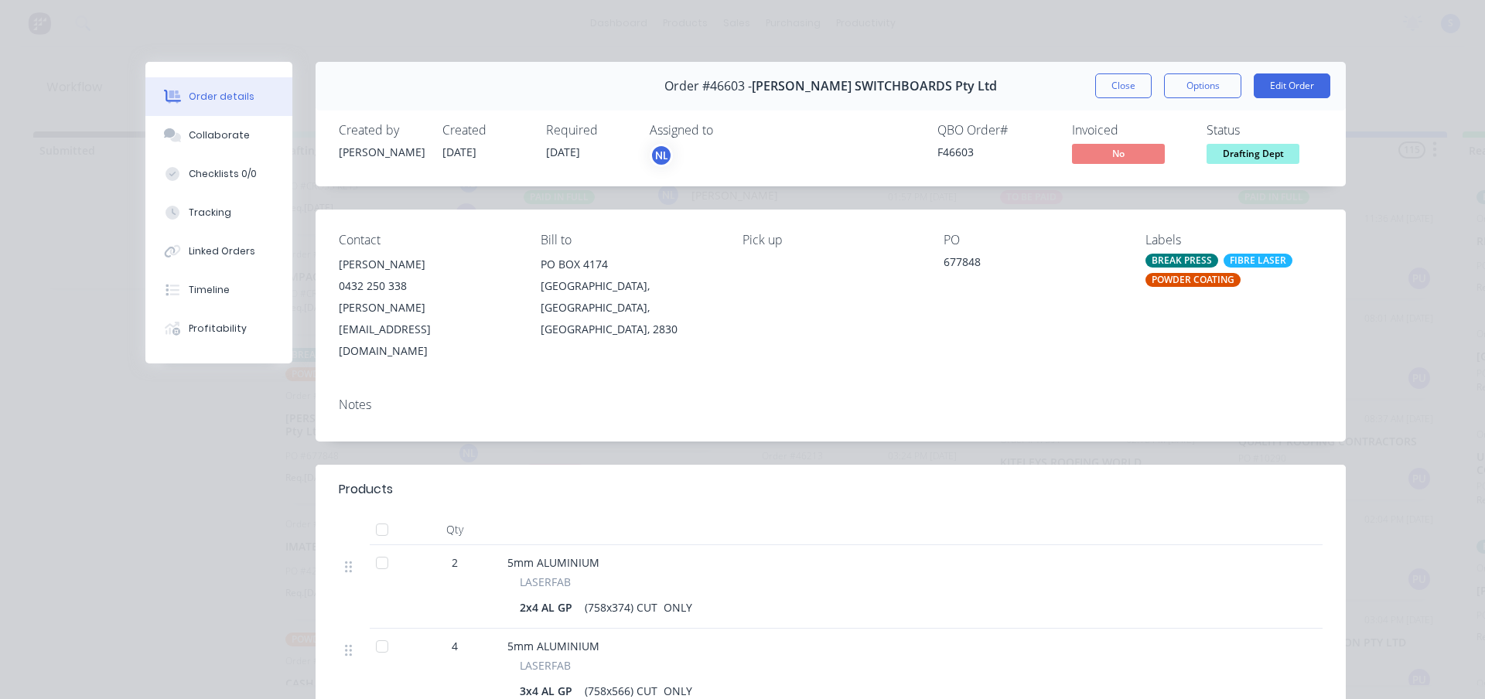
click at [658, 156] on div "NL" at bounding box center [661, 155] width 23 height 23
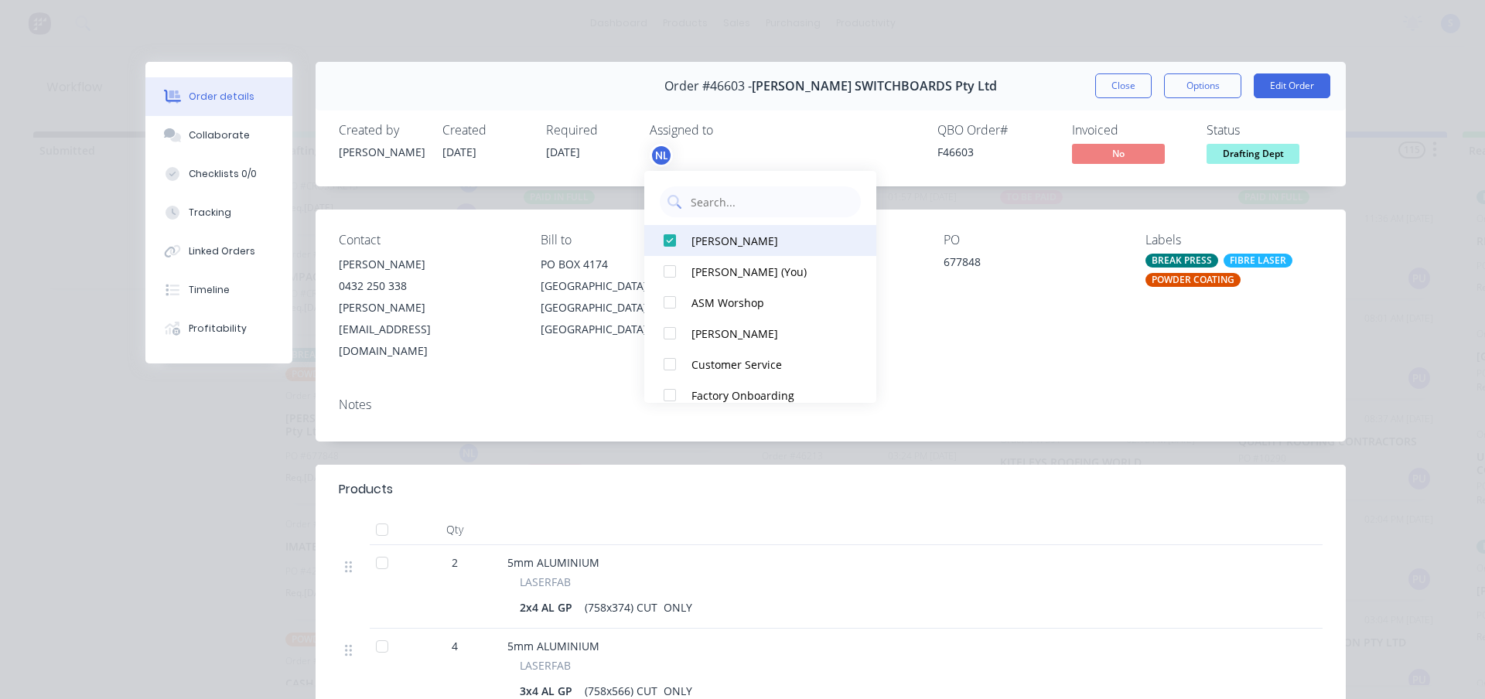
click at [669, 237] on div at bounding box center [669, 240] width 31 height 31
click at [671, 238] on div at bounding box center [669, 240] width 31 height 31
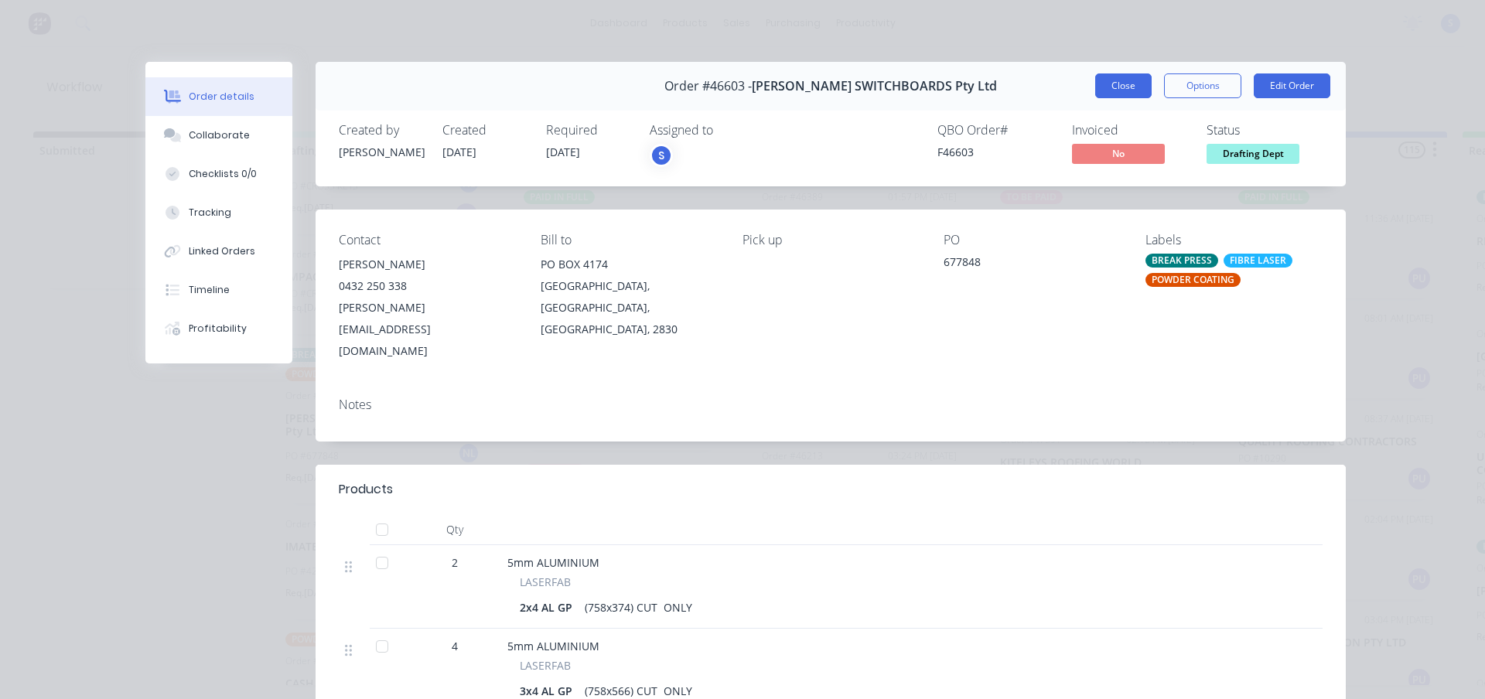
click at [1106, 85] on button "Close" at bounding box center [1123, 85] width 56 height 25
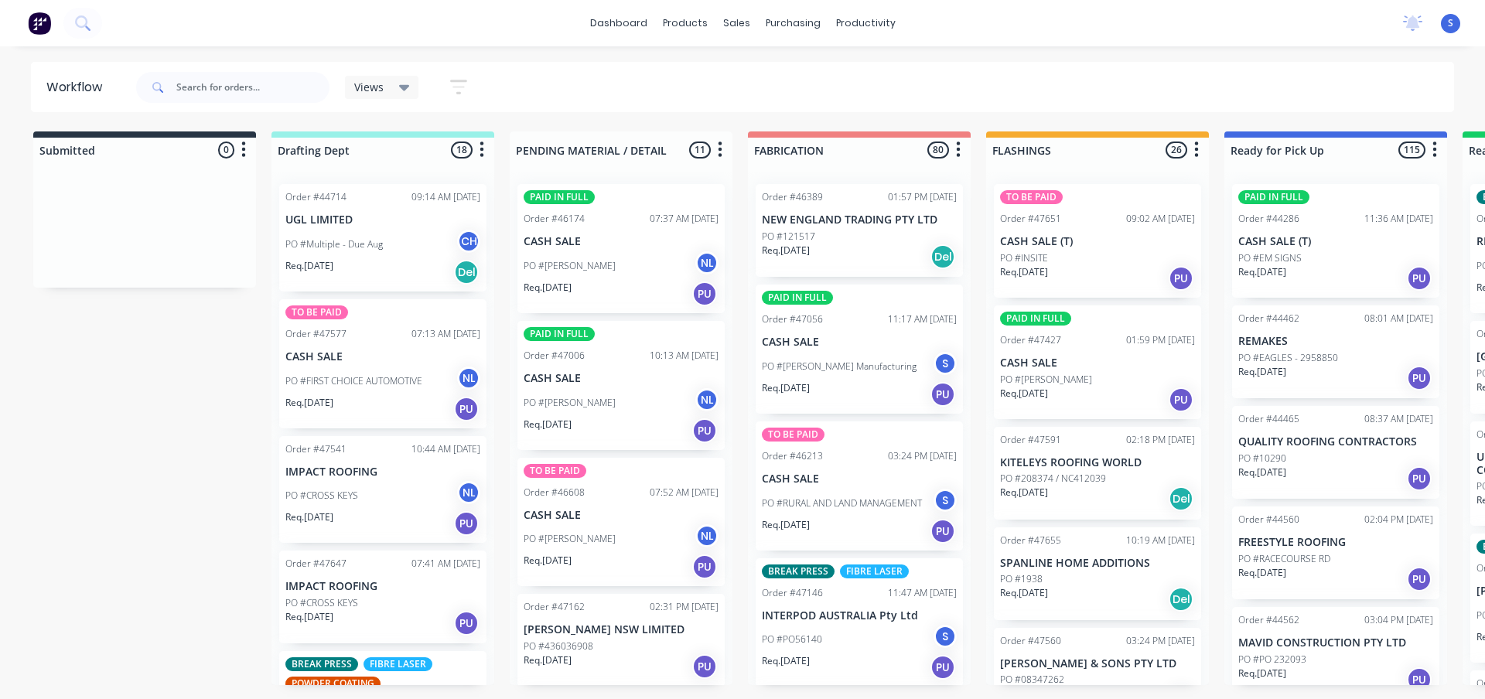
click at [378, 616] on div "Req. [DATE] PU" at bounding box center [382, 623] width 195 height 26
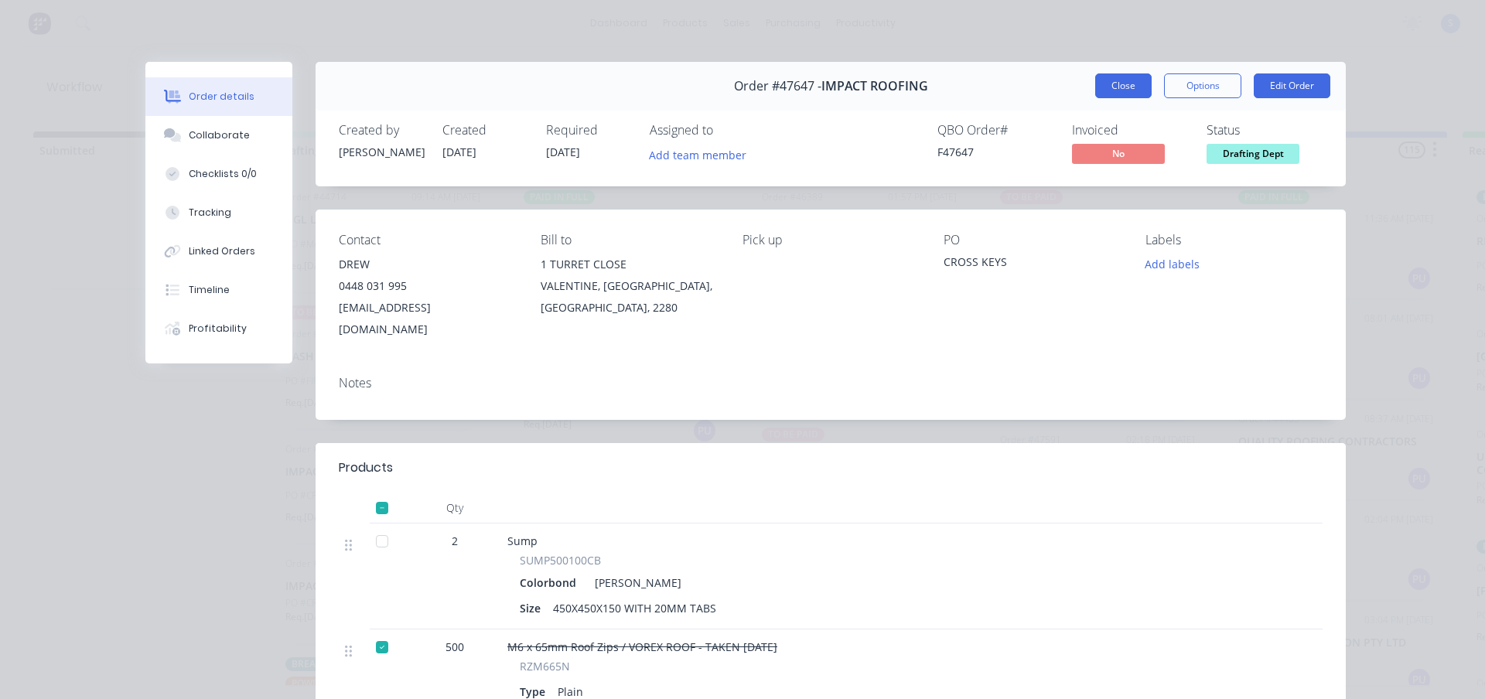
click at [1107, 82] on button "Close" at bounding box center [1123, 85] width 56 height 25
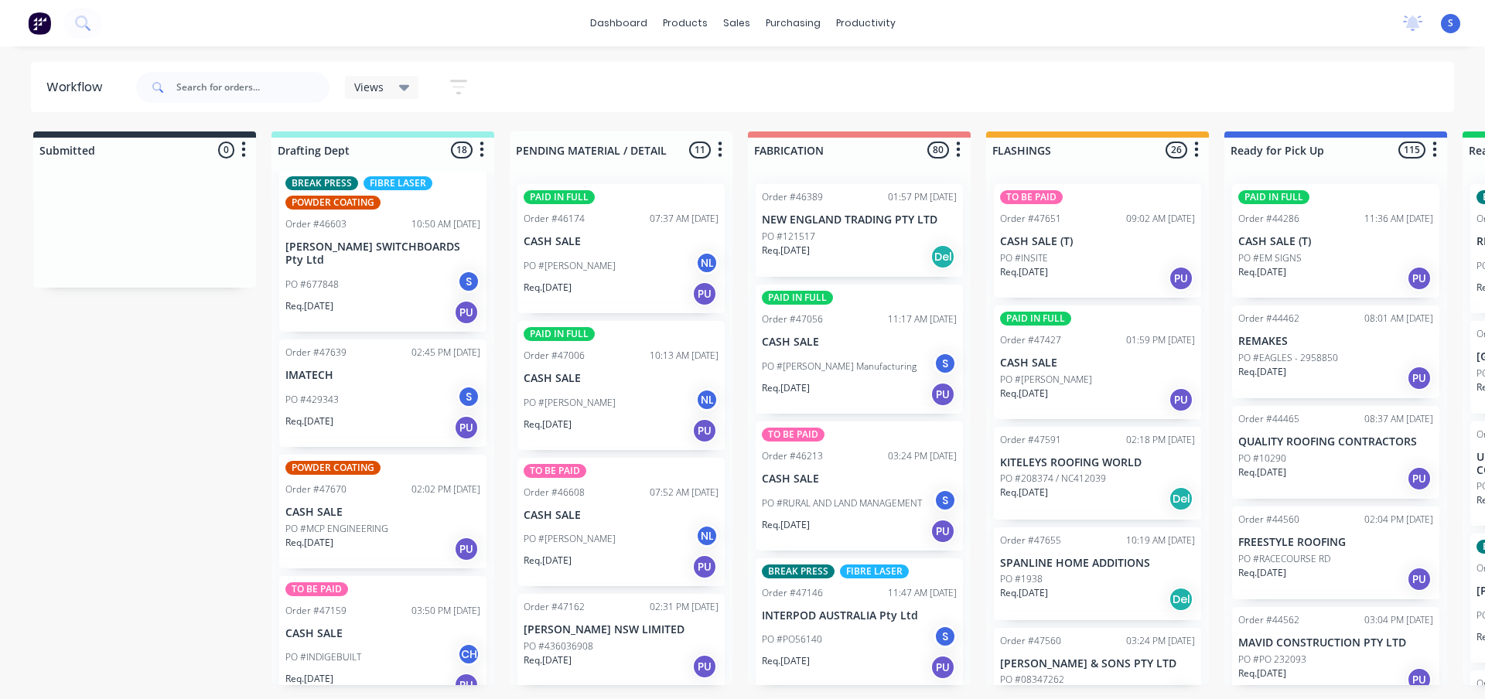
scroll to position [541, 0]
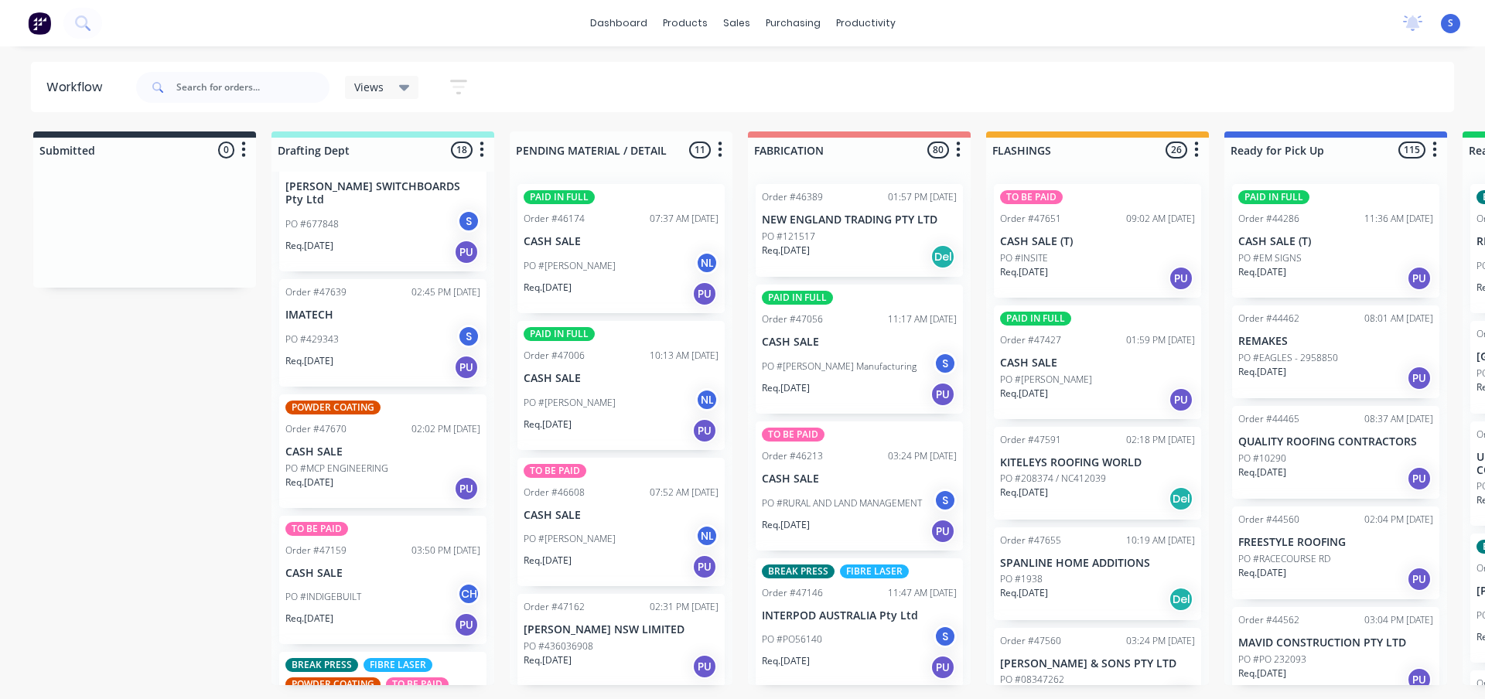
click at [374, 462] on p "PO #MCP ENGINEERING" at bounding box center [336, 469] width 103 height 14
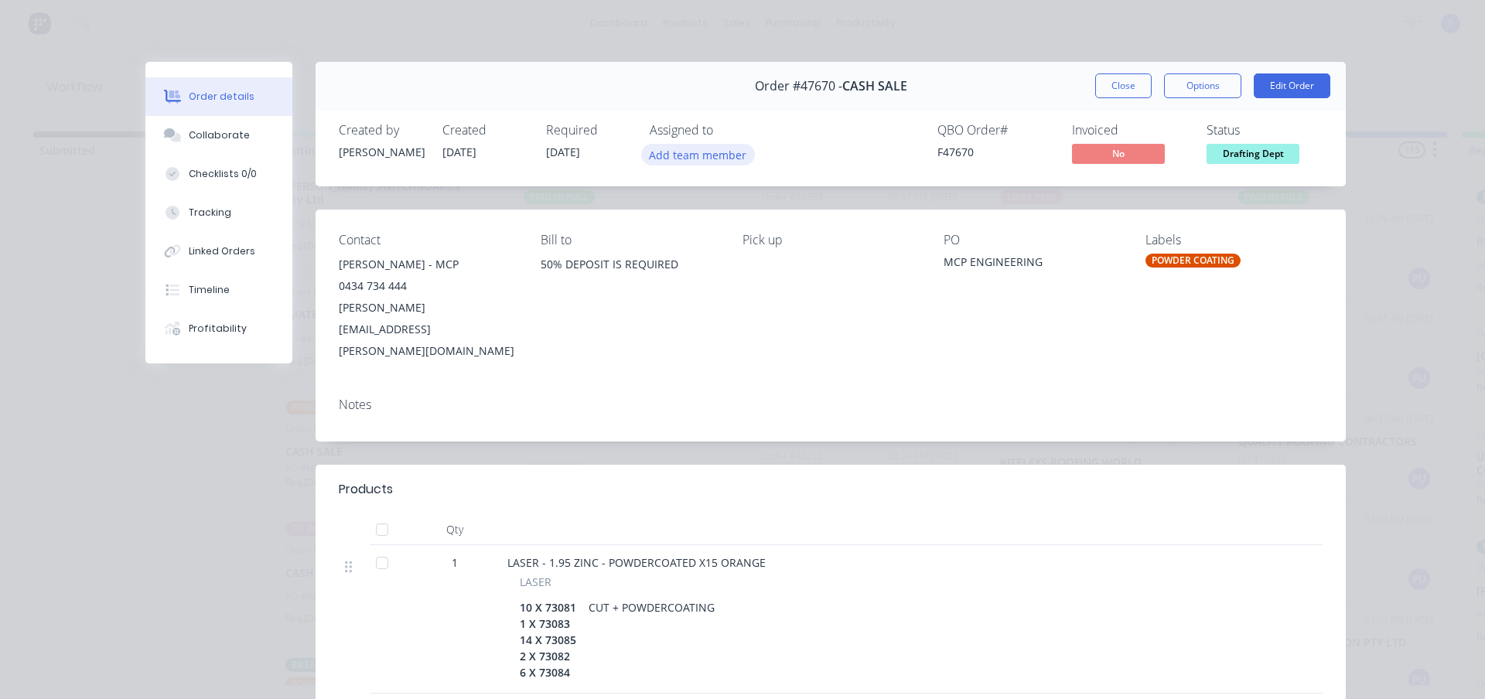
click at [654, 155] on button "Add team member" at bounding box center [698, 154] width 114 height 21
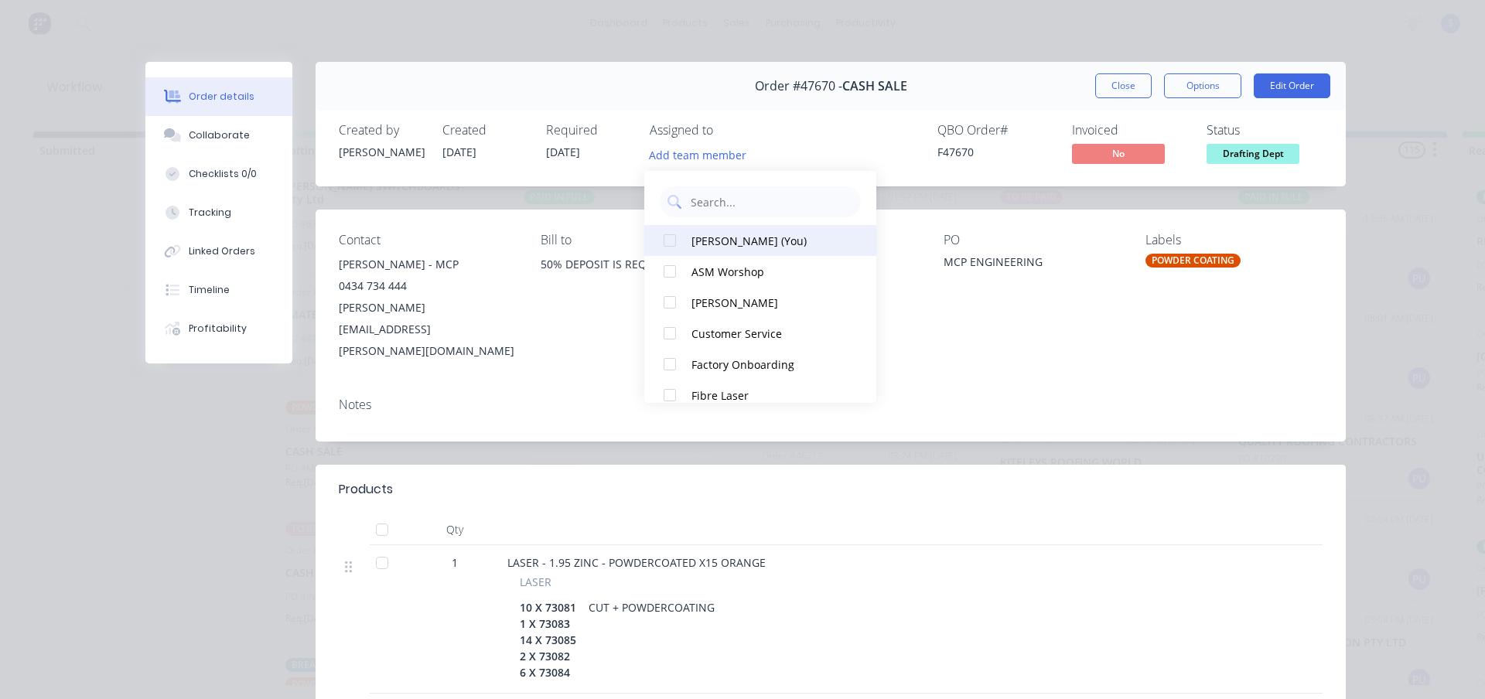
click at [667, 244] on div at bounding box center [669, 240] width 31 height 31
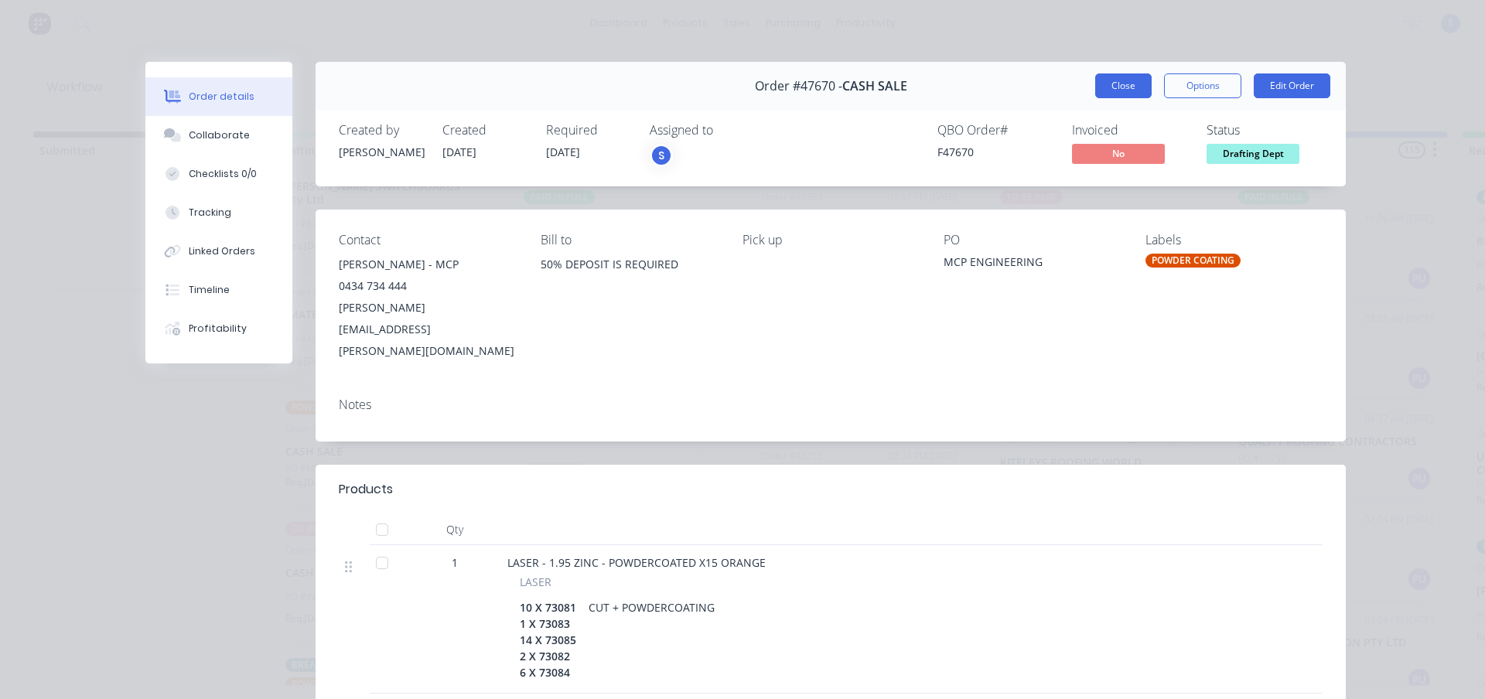
click at [1114, 85] on button "Close" at bounding box center [1123, 85] width 56 height 25
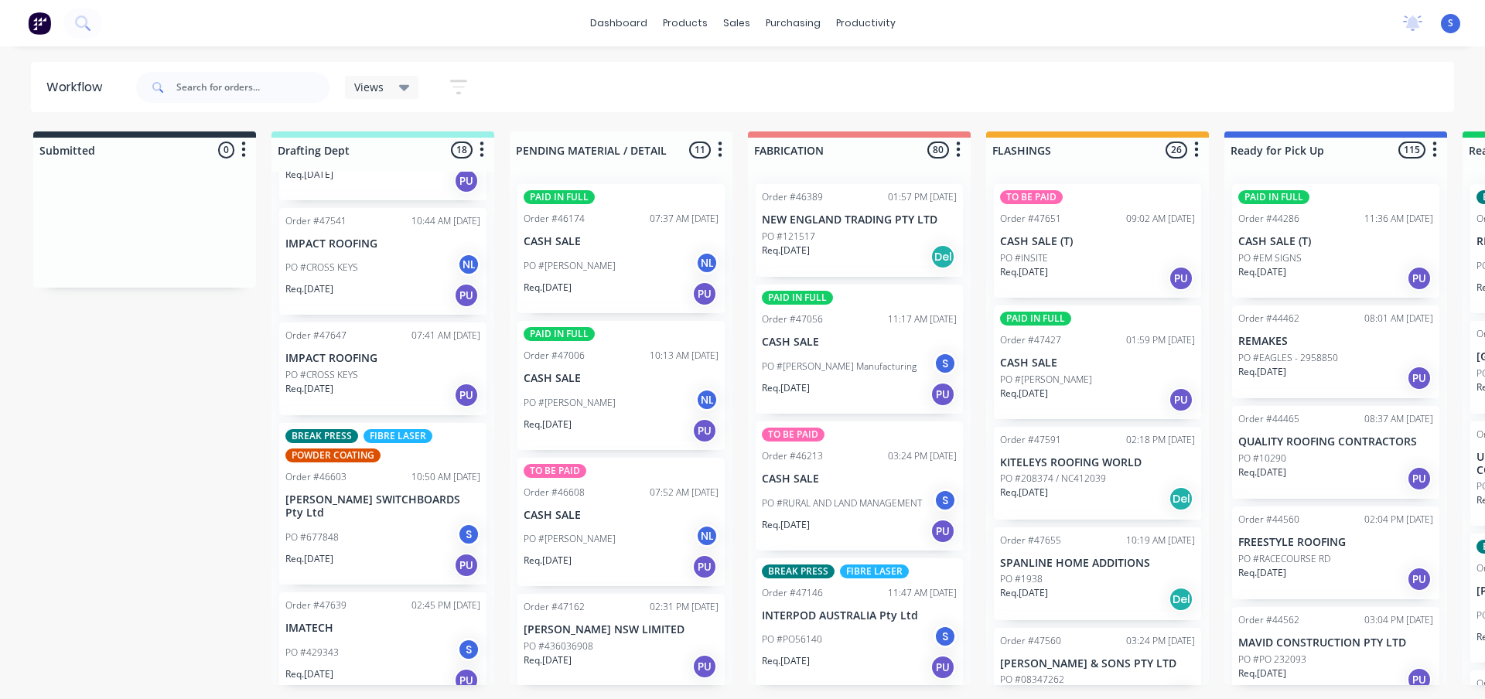
scroll to position [232, 0]
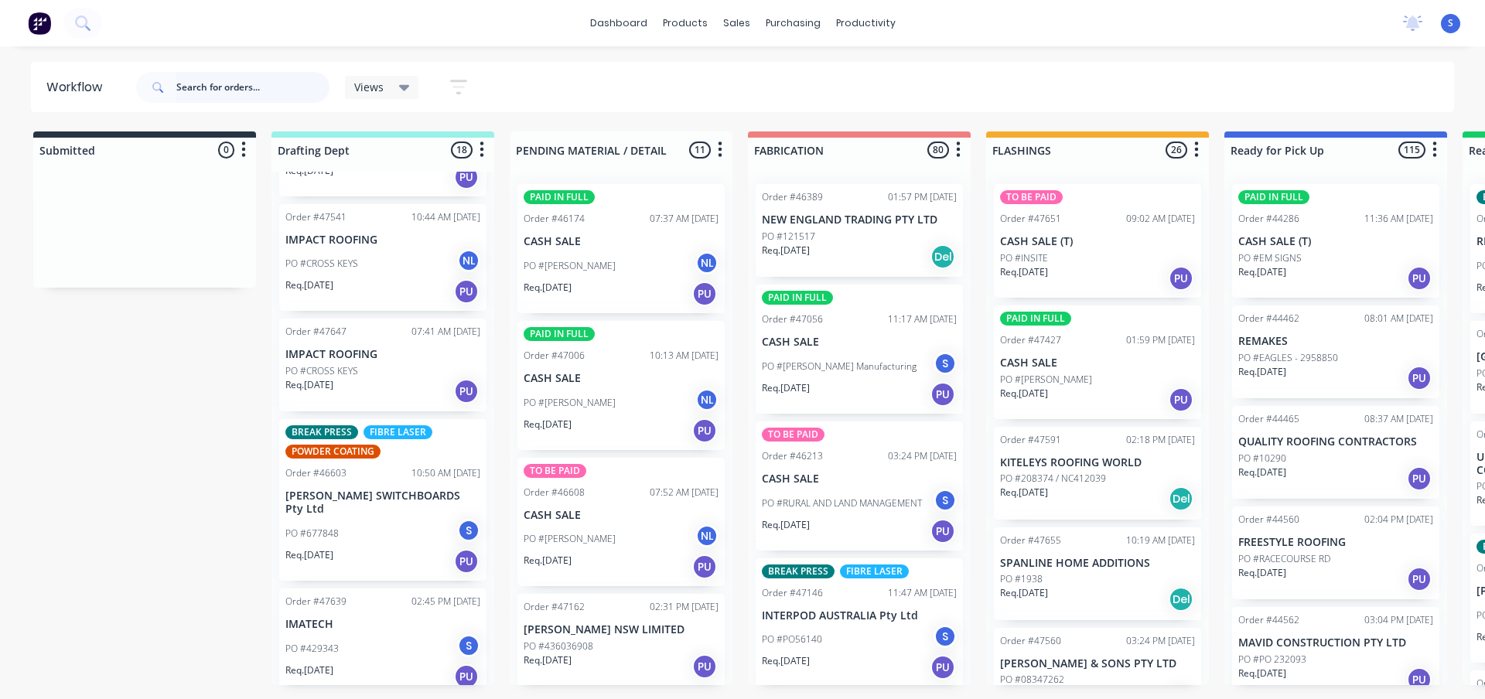
click at [203, 85] on input "text" at bounding box center [252, 87] width 153 height 31
type input "sunny"
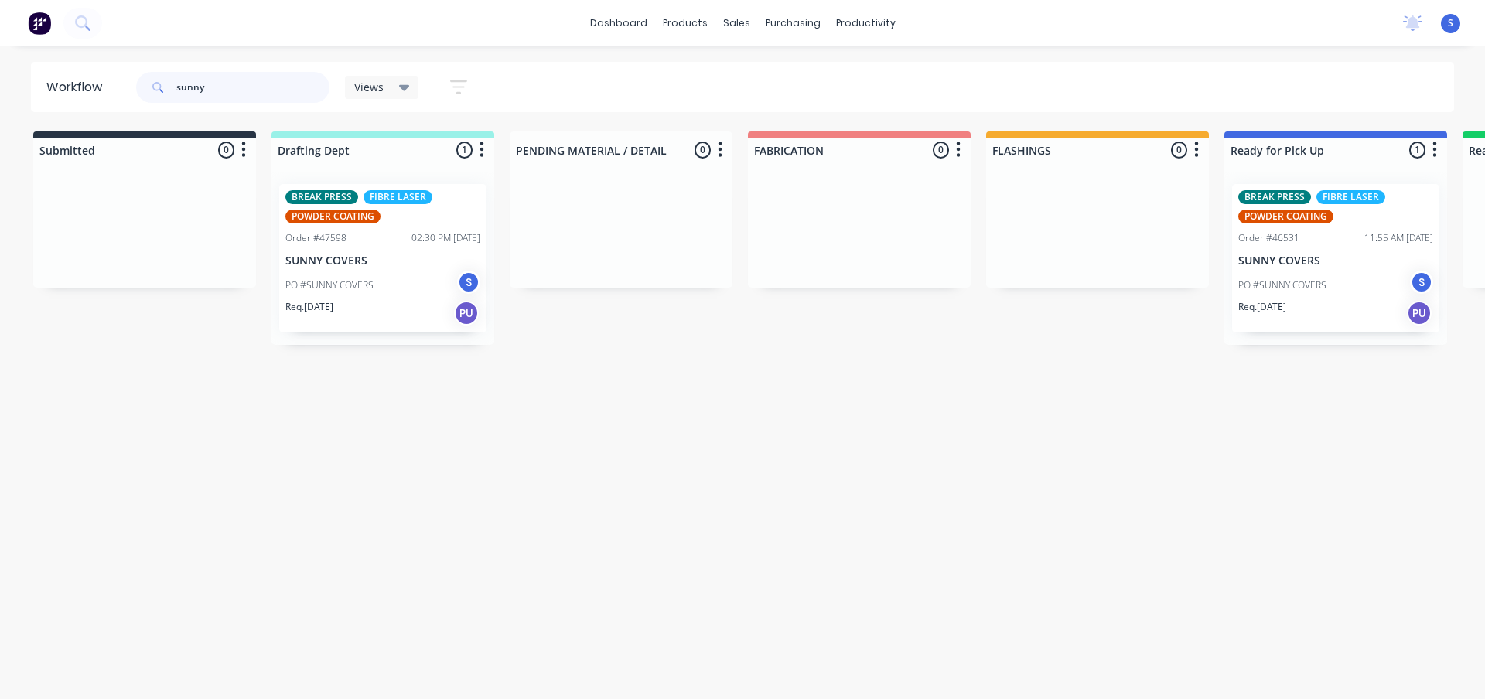
drag, startPoint x: 137, startPoint y: 95, endPoint x: 41, endPoint y: 103, distance: 96.2
click at [101, 98] on header "Workflow sunny Views Save new view None edit [PERSON_NAME] (Default) edit Niles…" at bounding box center [743, 87] width 1424 height 50
click at [409, 87] on icon at bounding box center [404, 87] width 11 height 17
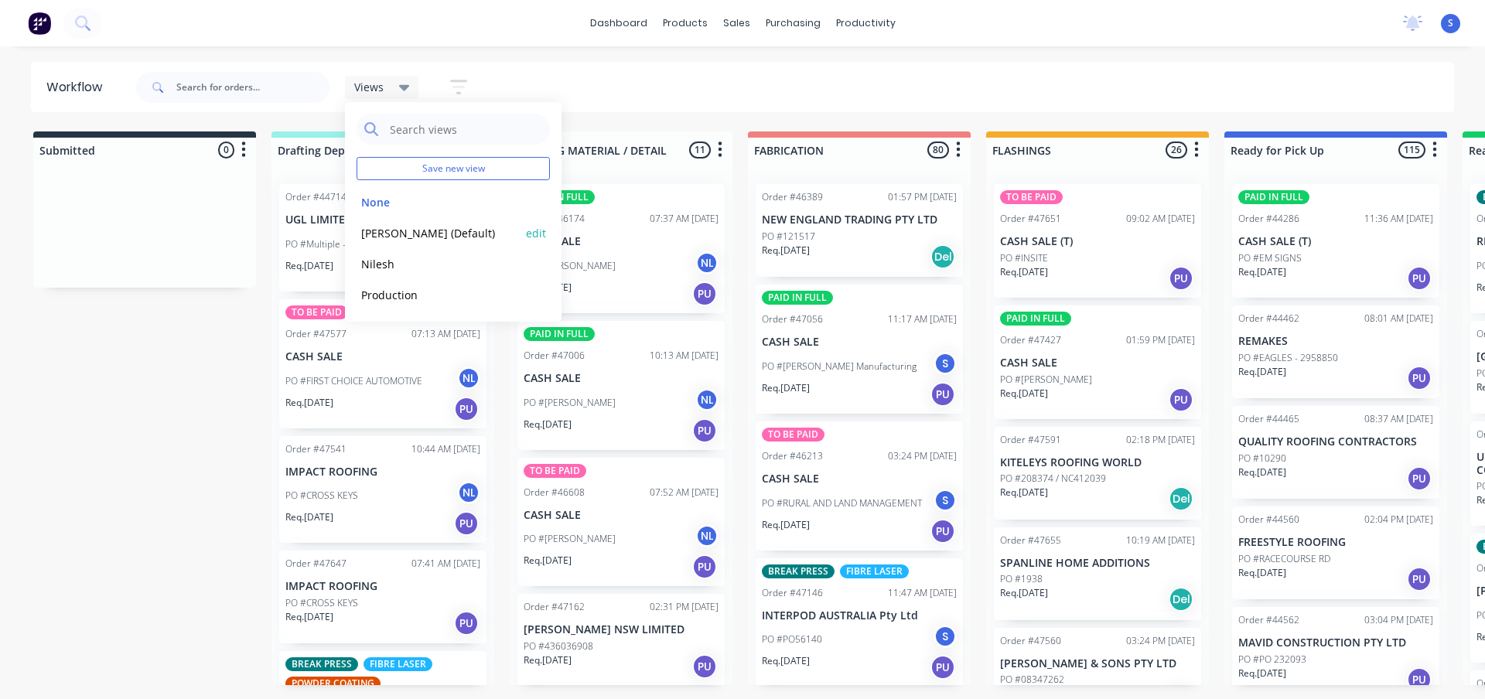
click at [419, 230] on button "[PERSON_NAME] (Default)" at bounding box center [438, 233] width 165 height 18
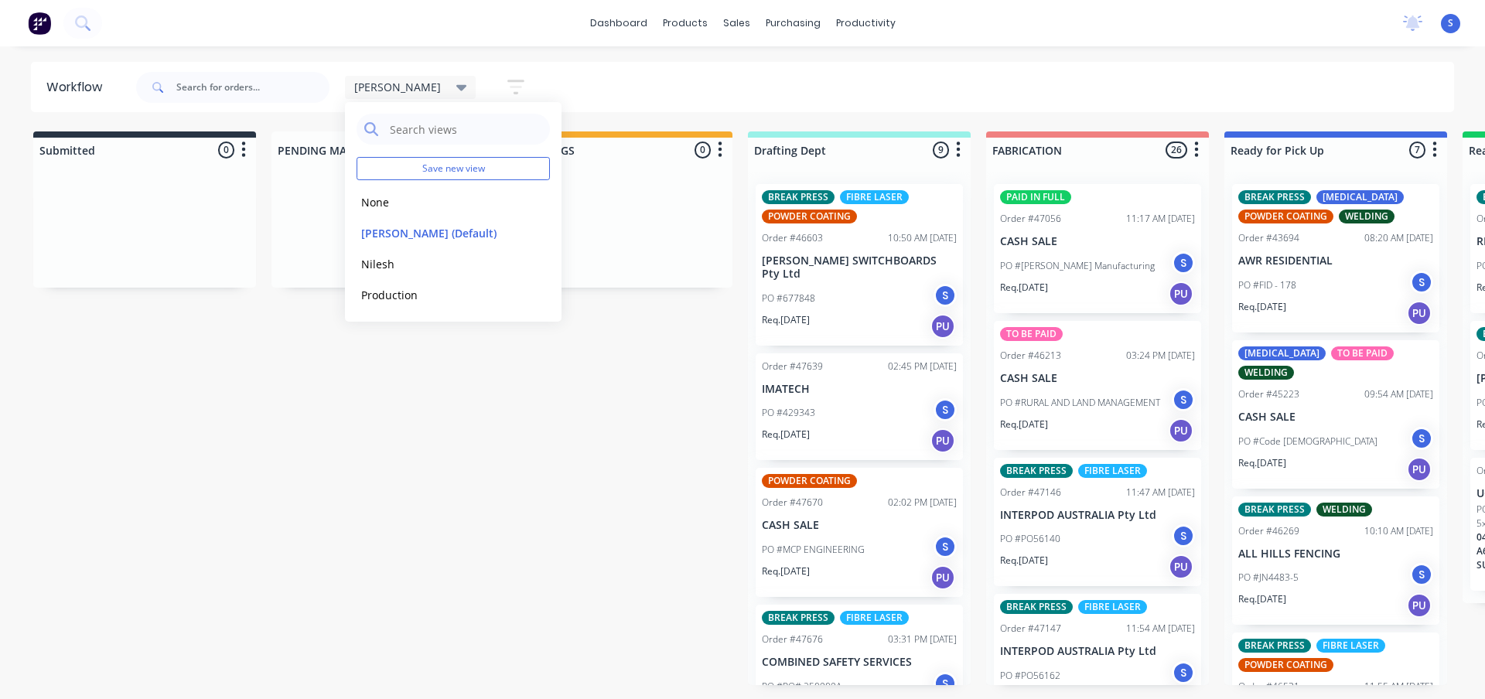
click at [376, 55] on div "dashboard products sales purchasing productivity dashboard products Product Cat…" at bounding box center [742, 303] width 1485 height 606
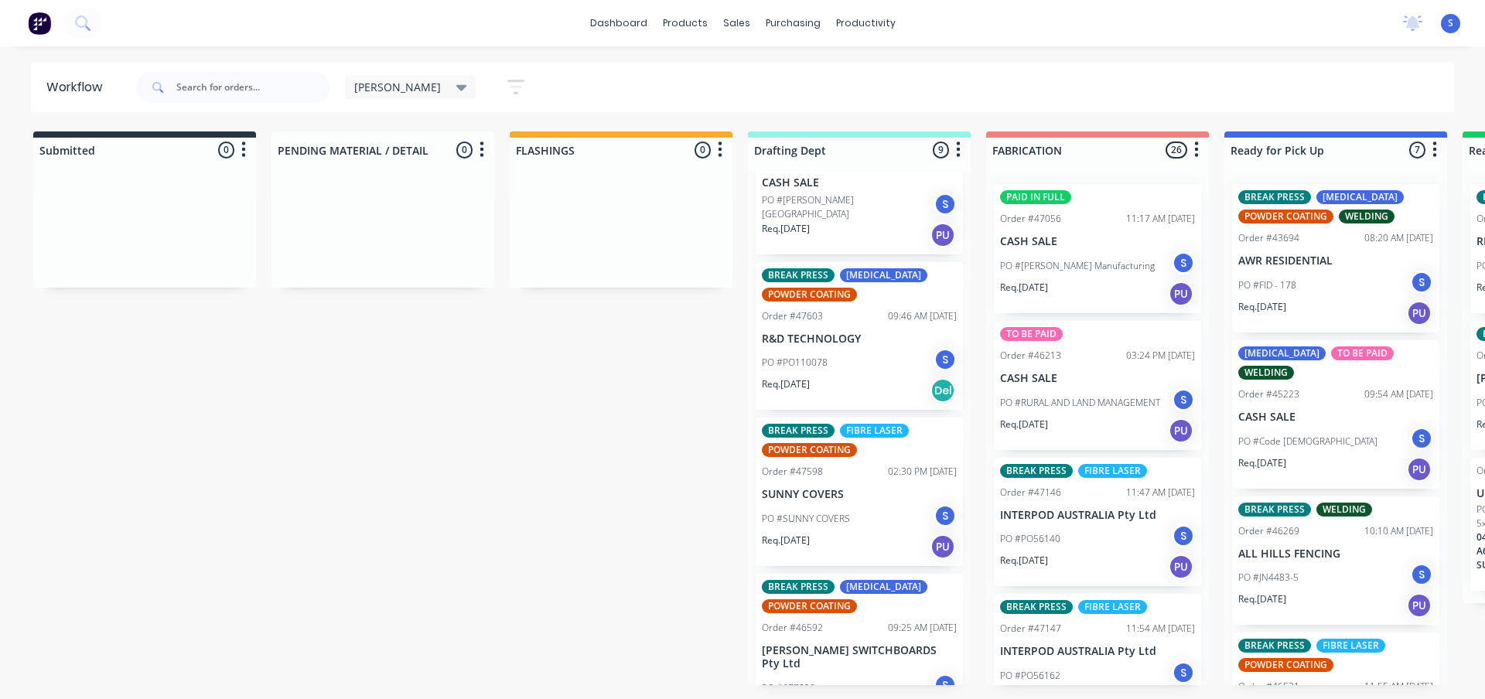
scroll to position [797, 0]
